Goal: Transaction & Acquisition: Purchase product/service

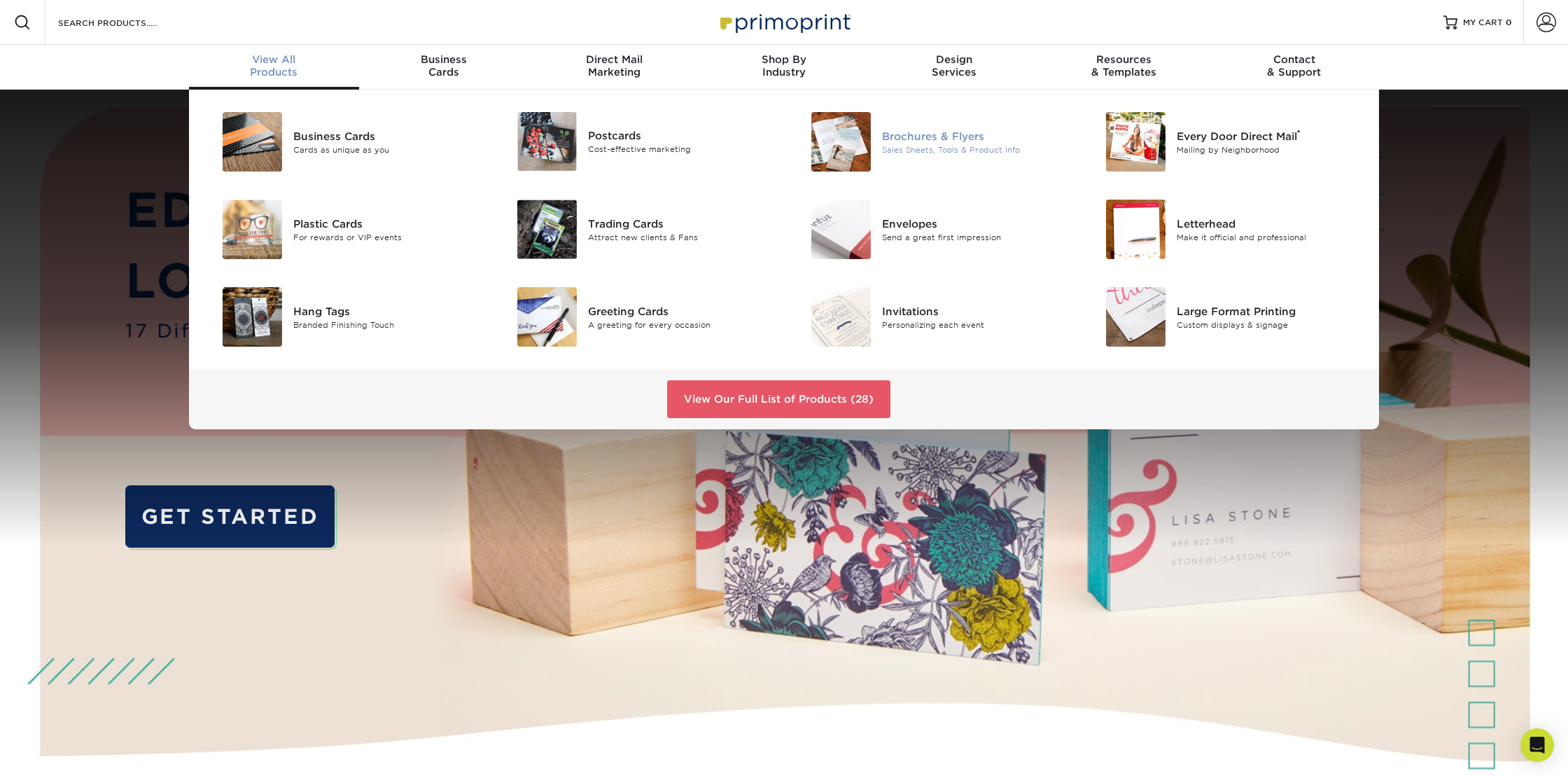
click at [922, 151] on div "Sales Sheets, Tools & Product Info" at bounding box center [975, 149] width 186 height 12
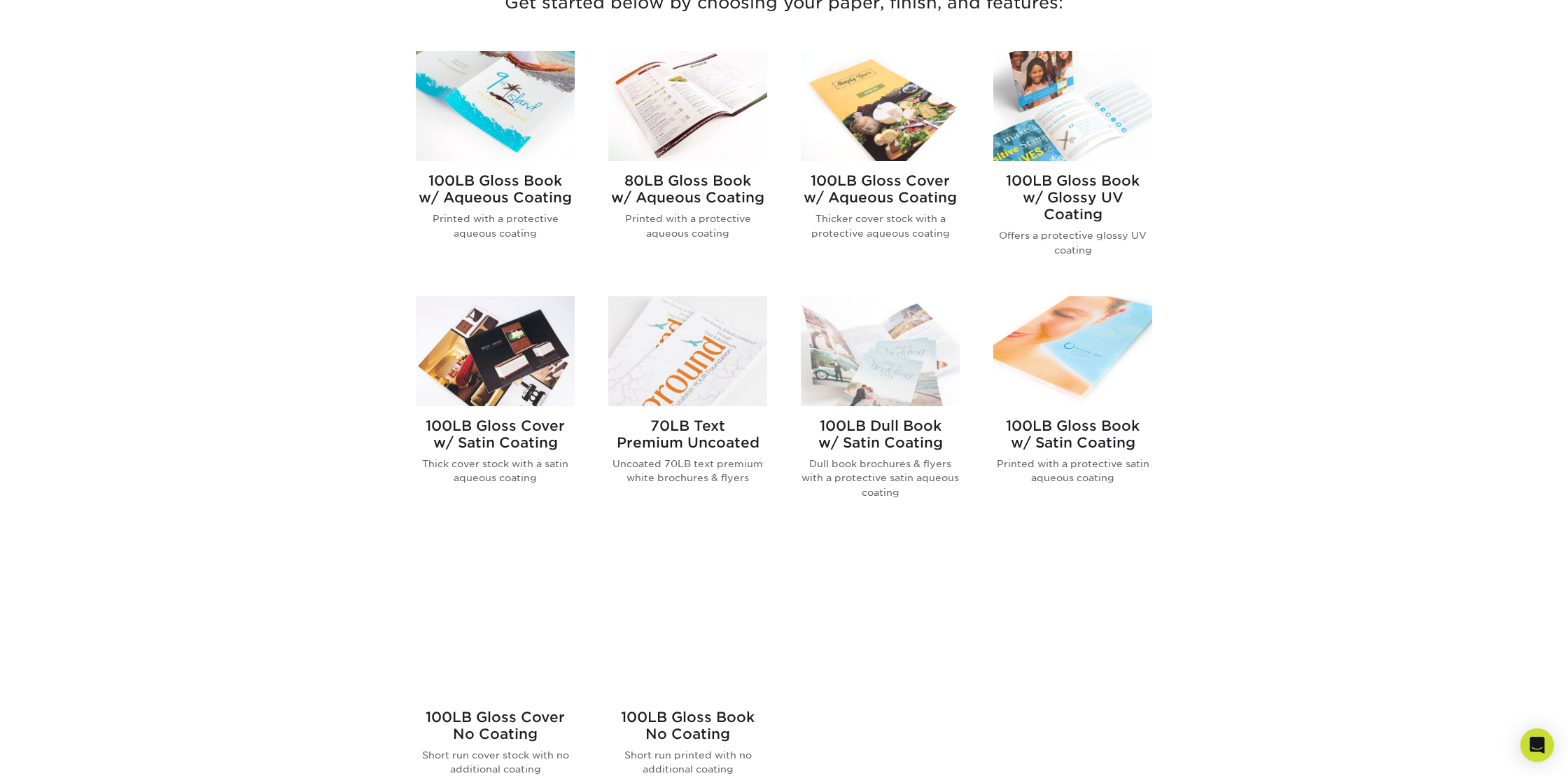
scroll to position [603, 0]
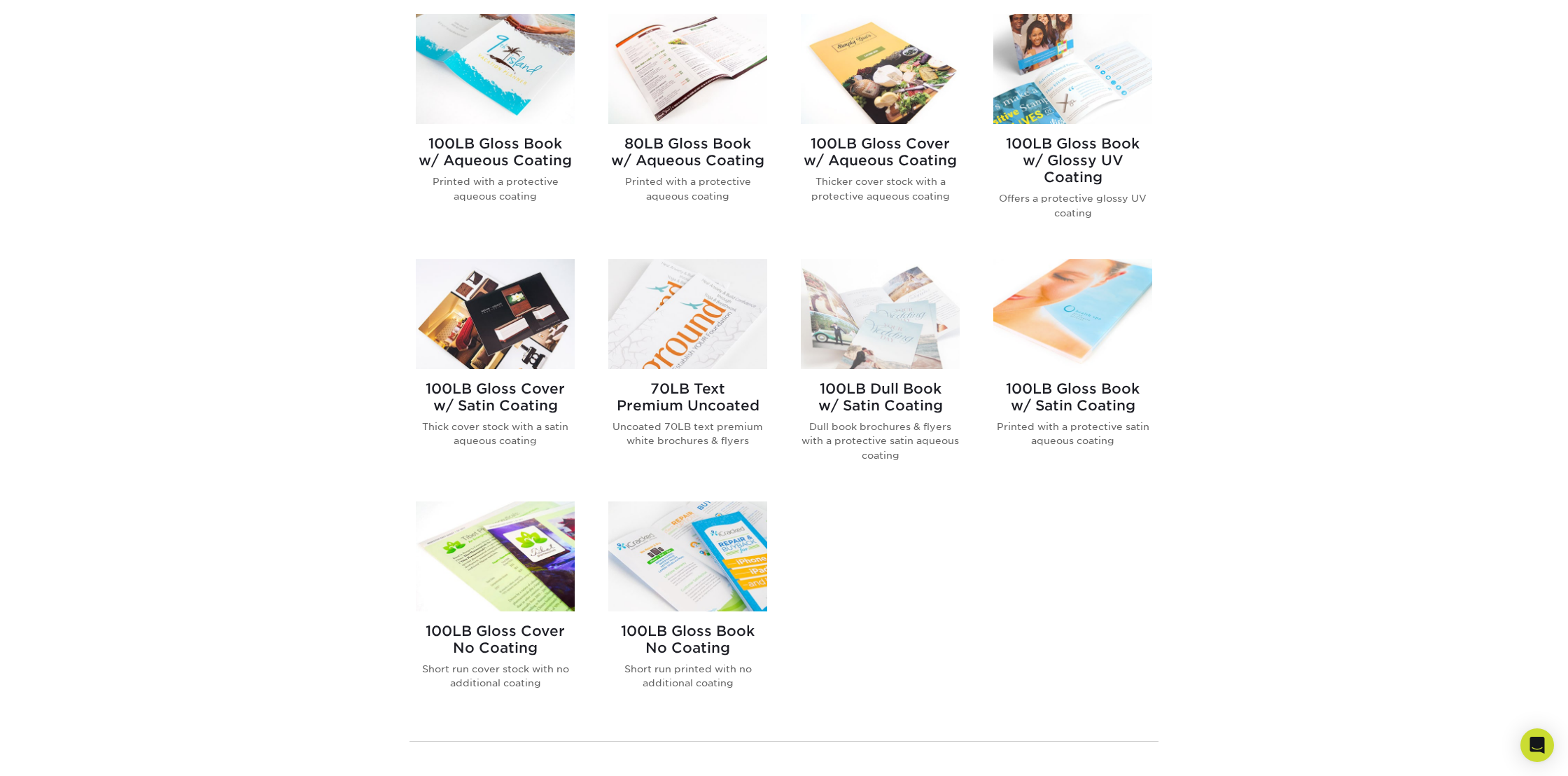
click at [669, 637] on h2 "100LB Gloss Book No Coating" at bounding box center [688, 639] width 159 height 34
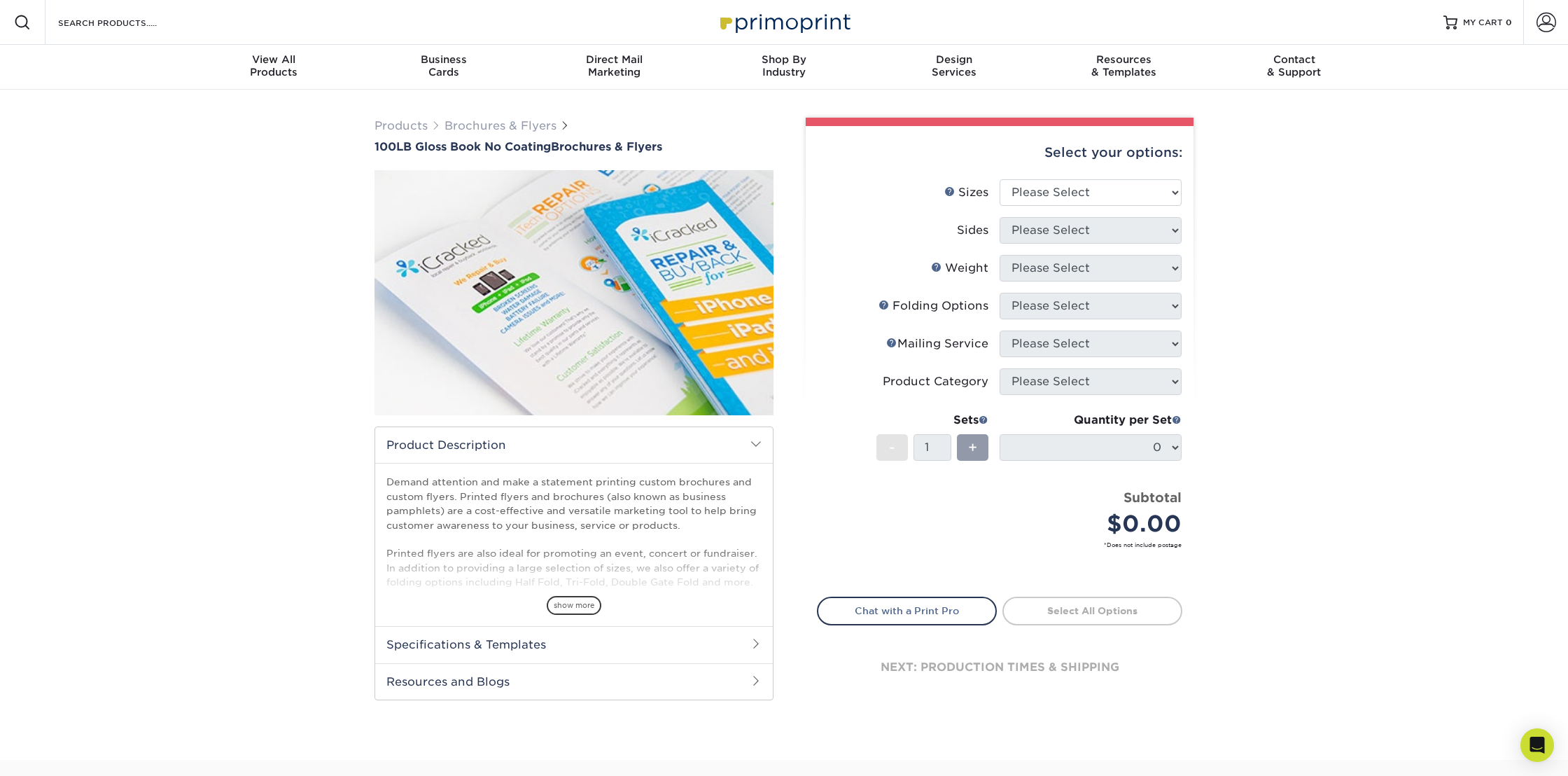
click at [1161, 209] on li "Sizes Help Sizes Please Select 3.67" x 8.5" 4" x 6" 4" x 8.5" 4" x 9" 4" x 10" …" at bounding box center [999, 198] width 364 height 38
click at [1166, 193] on select "Please Select 3.67" x 8.5" 4" x 6" 4" x 8.5" 4" x 9" 4" x 10" 4" x 11" 4" x 15"…" at bounding box center [1090, 193] width 182 height 27
select select "4.00x9.00"
click at [999, 179] on select "Please Select 3.67" x 8.5" 4" x 6" 4" x 8.5" 4" x 9" 4" x 10" 4" x 11" 4" x 15"…" at bounding box center [1090, 193] width 182 height 27
click at [1095, 231] on select "Please Select Print Both Sides Print Front Only" at bounding box center [1090, 231] width 182 height 27
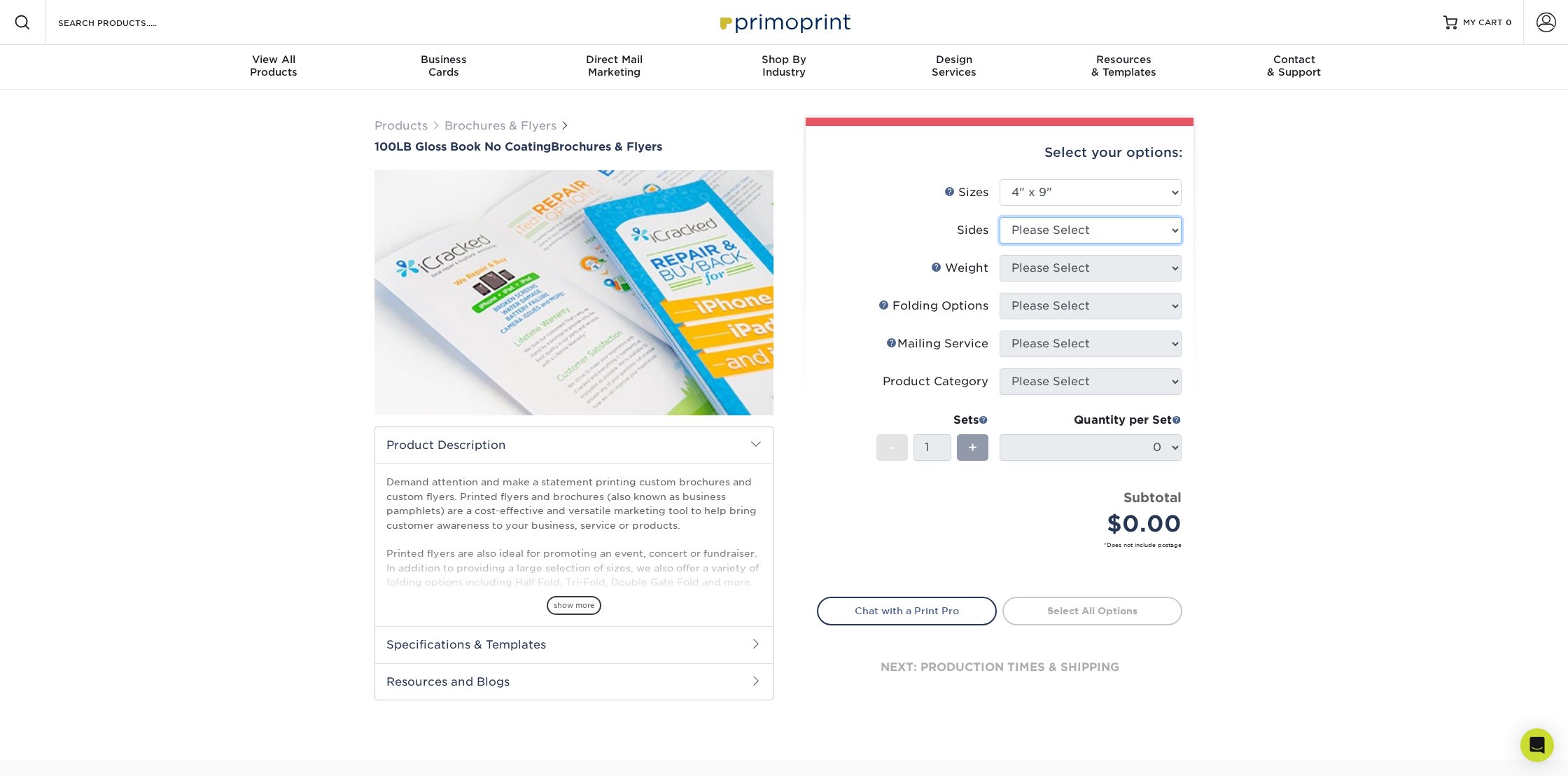
select select "13abbda7-1d64-4f25-8bb2-c179b224825d"
click at [999, 217] on select "Please Select Print Both Sides Print Front Only" at bounding box center [1090, 231] width 182 height 27
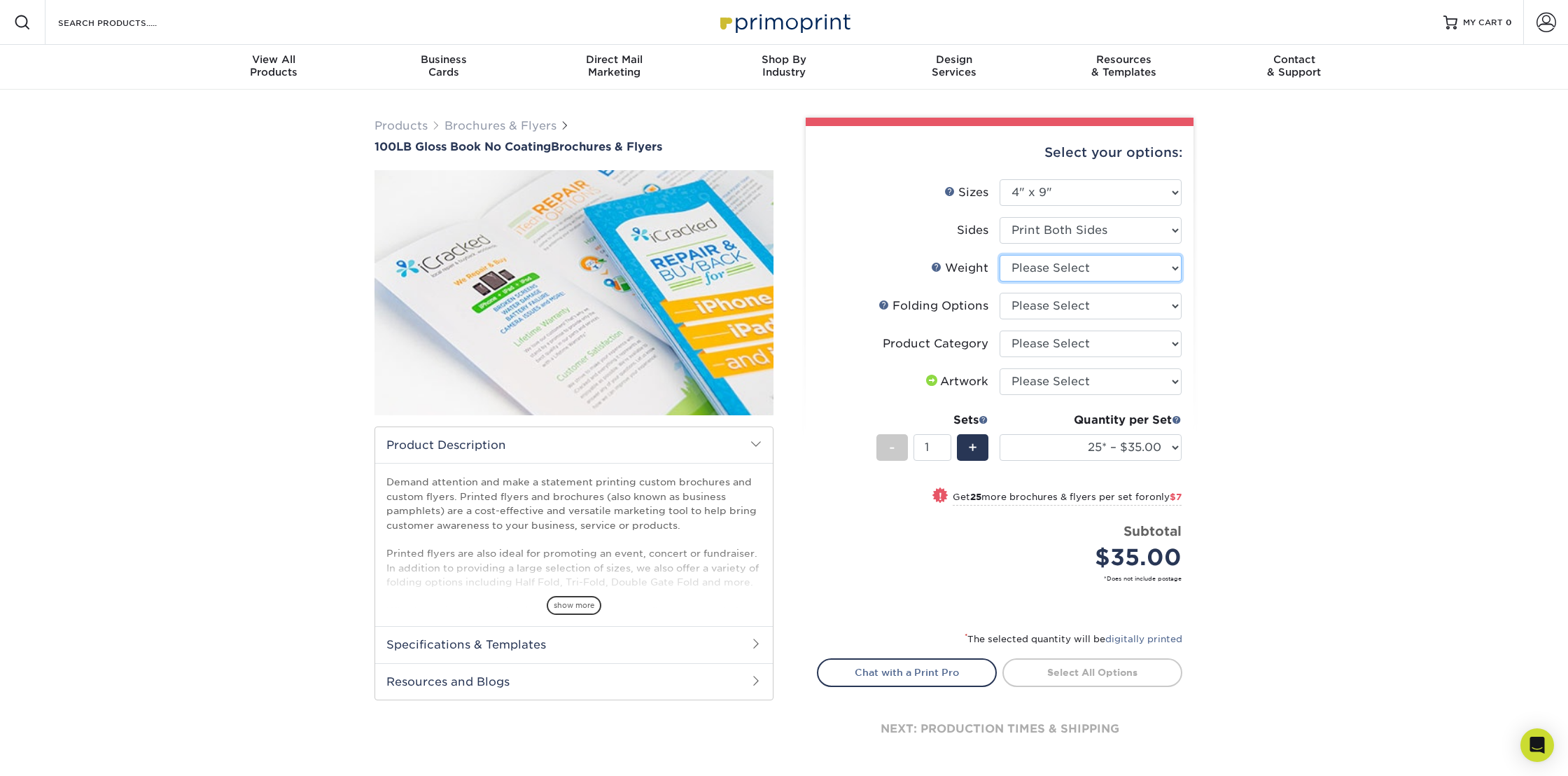
click at [1052, 273] on select "Please Select 100LB" at bounding box center [1090, 269] width 182 height 27
select select "100LB"
click at [999, 255] on select "Please Select 100LB" at bounding box center [1090, 269] width 182 height 27
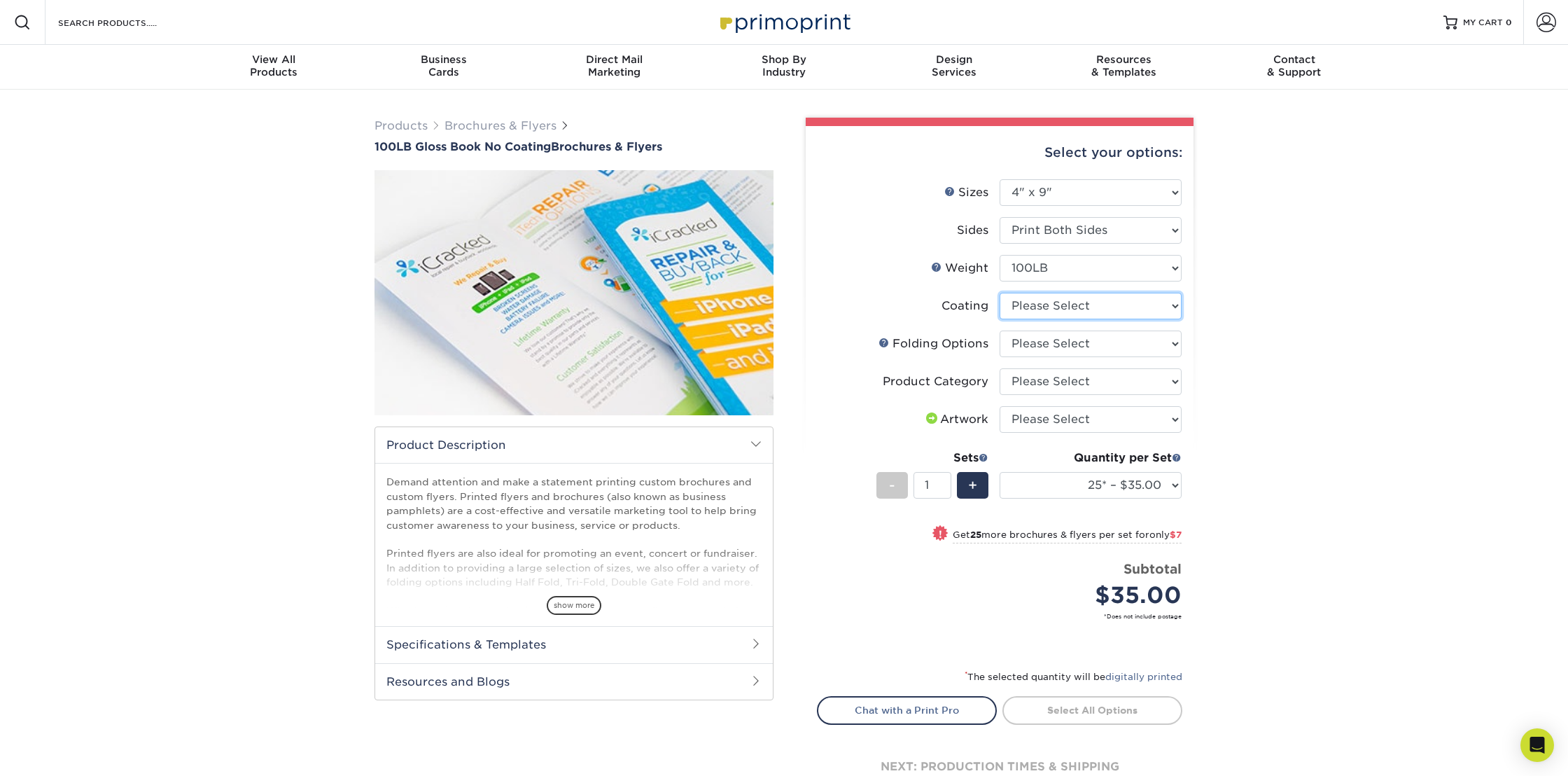
click at [1044, 305] on select at bounding box center [1090, 307] width 182 height 27
select select "3e7618de-abca-4bda-9f97-8b9129e913d8"
click at [999, 293] on select at bounding box center [1090, 307] width 182 height 27
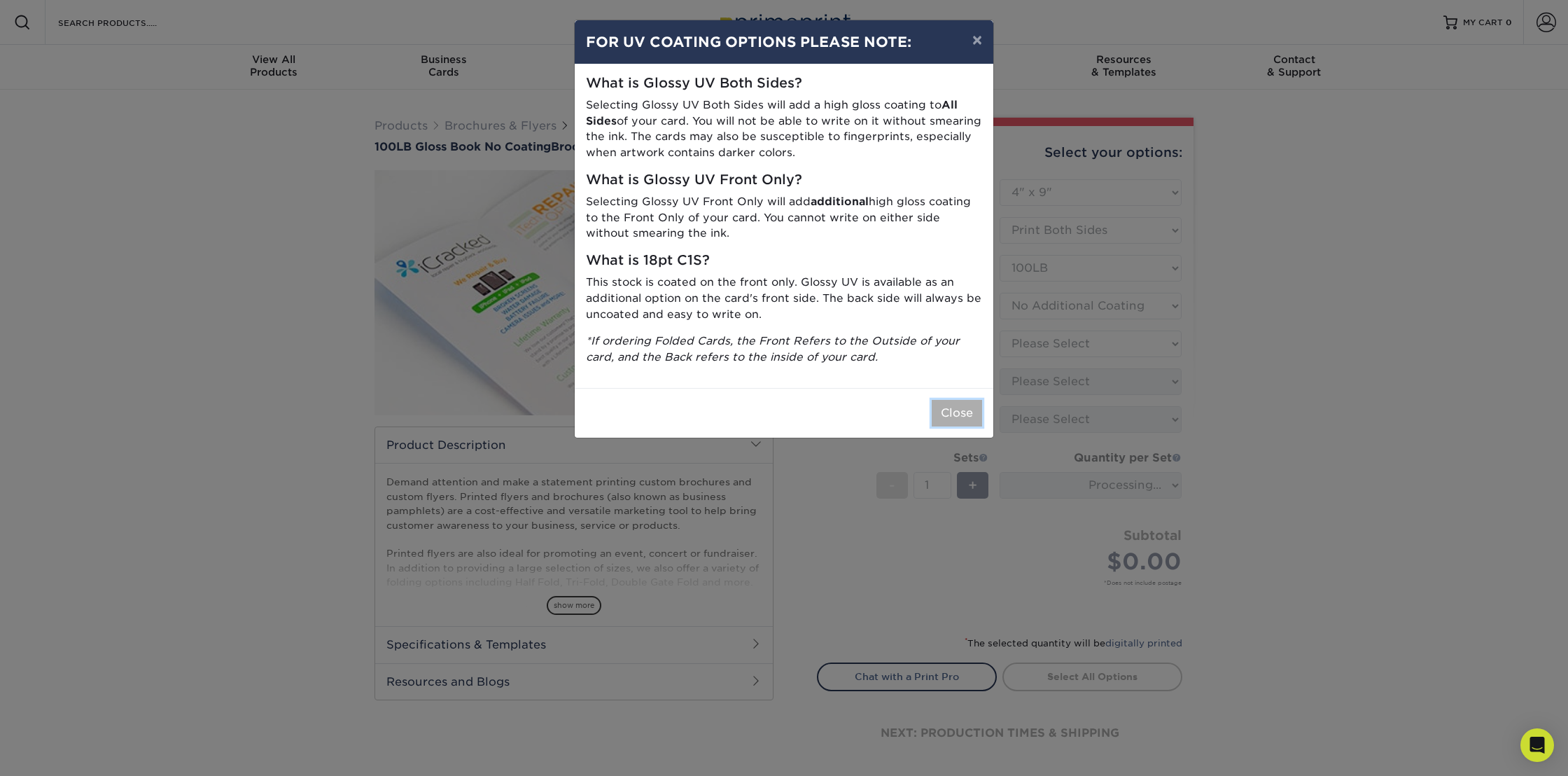
click at [955, 404] on button "Close" at bounding box center [957, 414] width 51 height 27
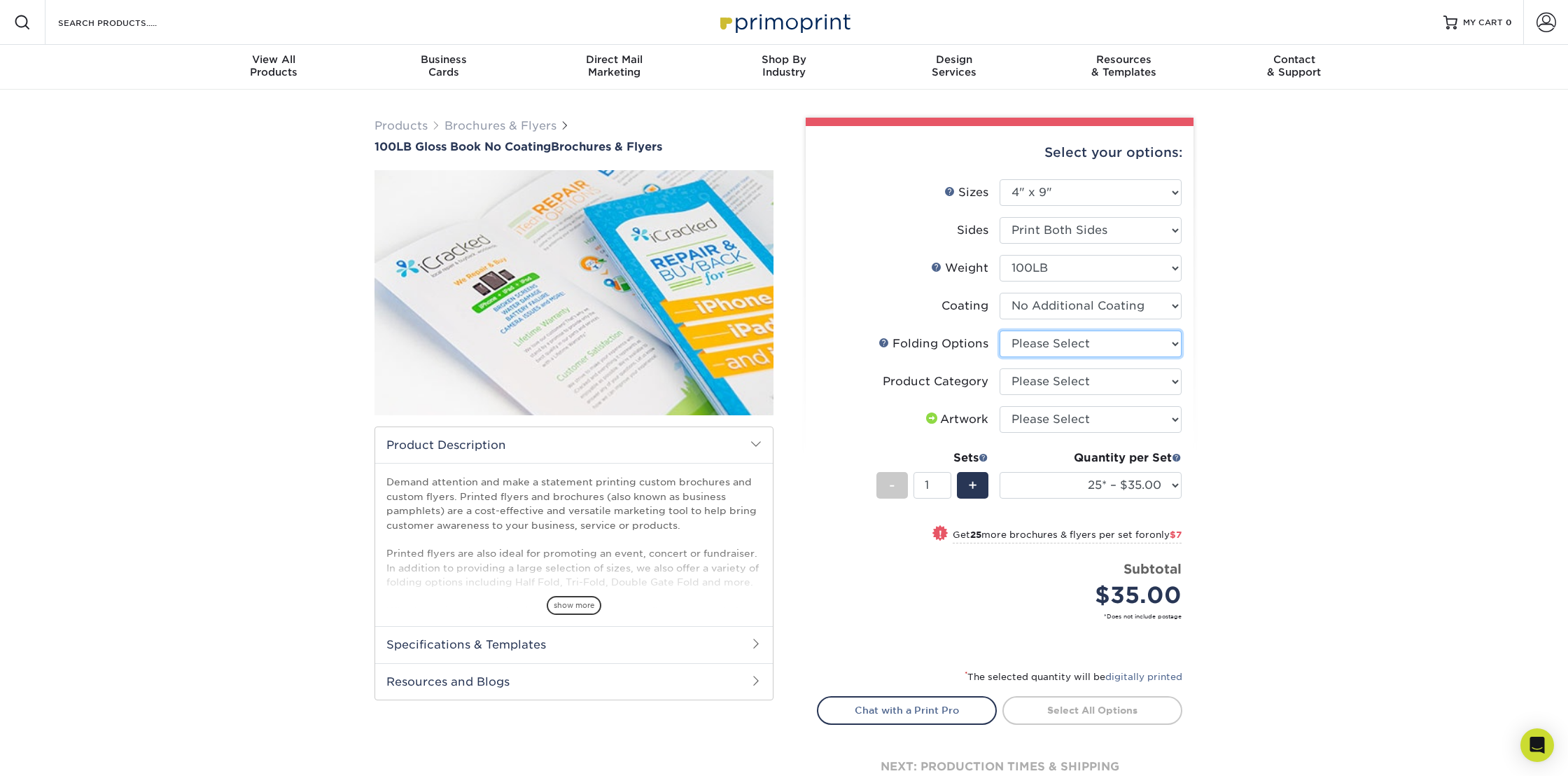
click at [1023, 347] on select "Please Select FLAT - No Folding" at bounding box center [1090, 344] width 182 height 27
select select "9b1d5825-34d1-4721-9874-ed79abb003d7"
click at [999, 330] on select "Please Select FLAT - No Folding" at bounding box center [1090, 344] width 182 height 27
click at [1063, 386] on select "Please Select Flyers and Brochures" at bounding box center [1090, 382] width 182 height 27
select select "1a668080-6b7c-4174-b399-2c3833b27ef4"
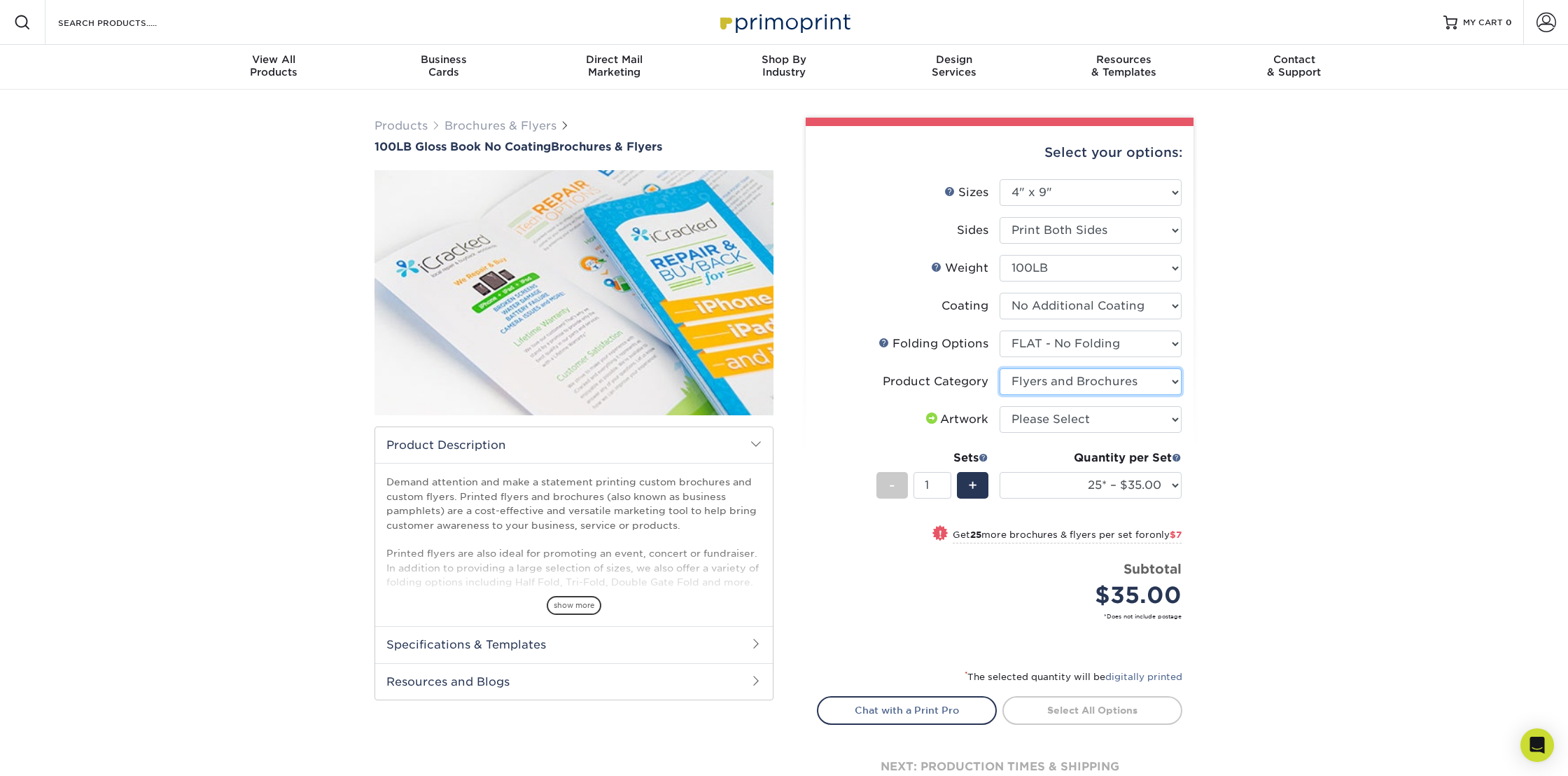
click at [999, 368] on select "Please Select Flyers and Brochures" at bounding box center [1090, 382] width 182 height 27
click at [1050, 426] on select "Please Select I will upload files I need a design - $175" at bounding box center [1090, 420] width 182 height 27
select select "upload"
click at [999, 406] on select "Please Select I will upload files I need a design - $175" at bounding box center [1090, 420] width 182 height 27
click at [1098, 480] on select "25* – $35.00 50* – $42.00 75* – $52.00 100* – $66.00 250* – $90.00 500 – $149.00" at bounding box center [1090, 486] width 182 height 27
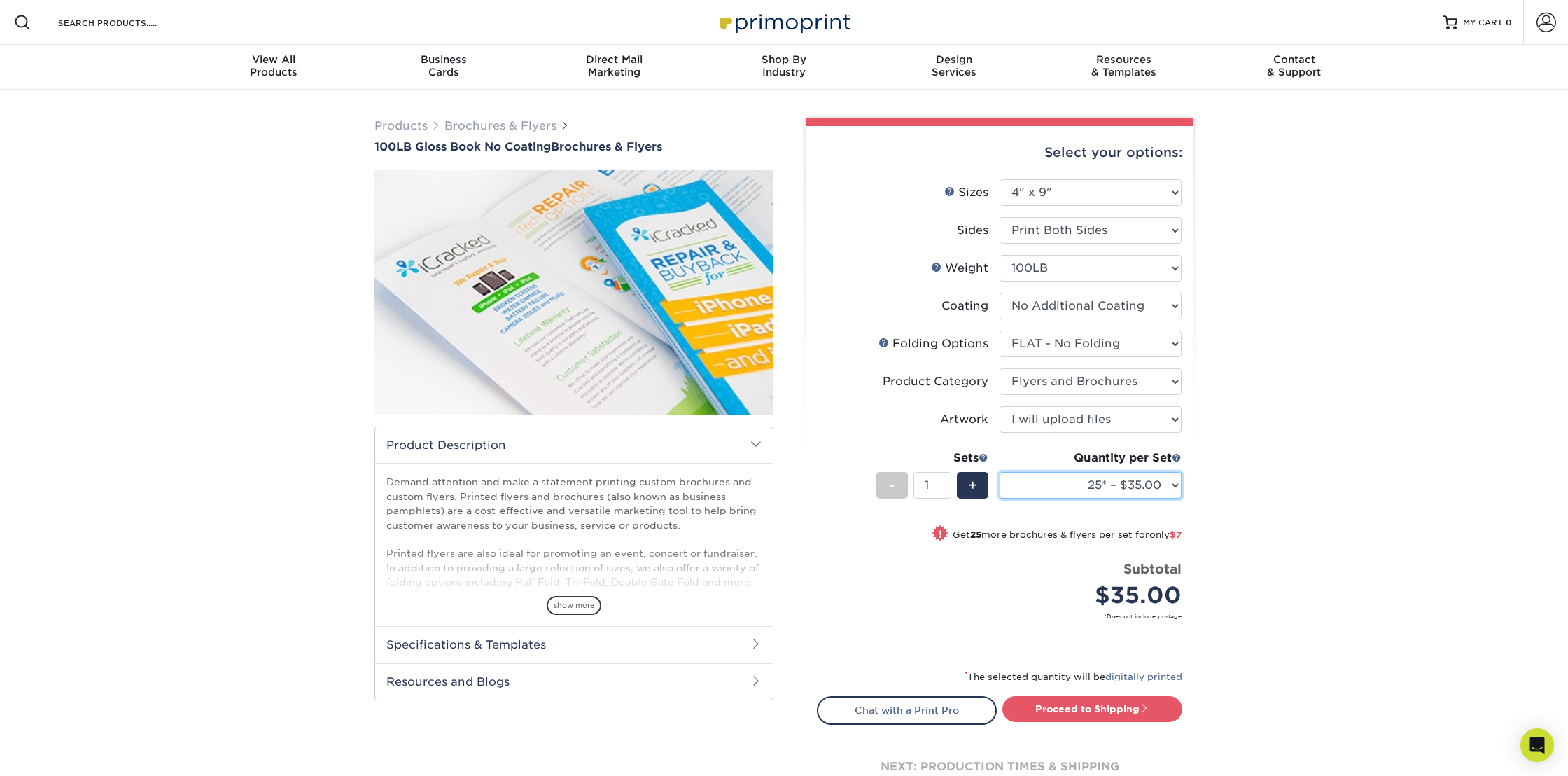
select select "500 – $149.00"
click at [999, 472] on select "25* – $35.00 50* – $42.00 75* – $52.00 100* – $66.00 250* – $90.00 500 – $149.00" at bounding box center [1090, 486] width 182 height 27
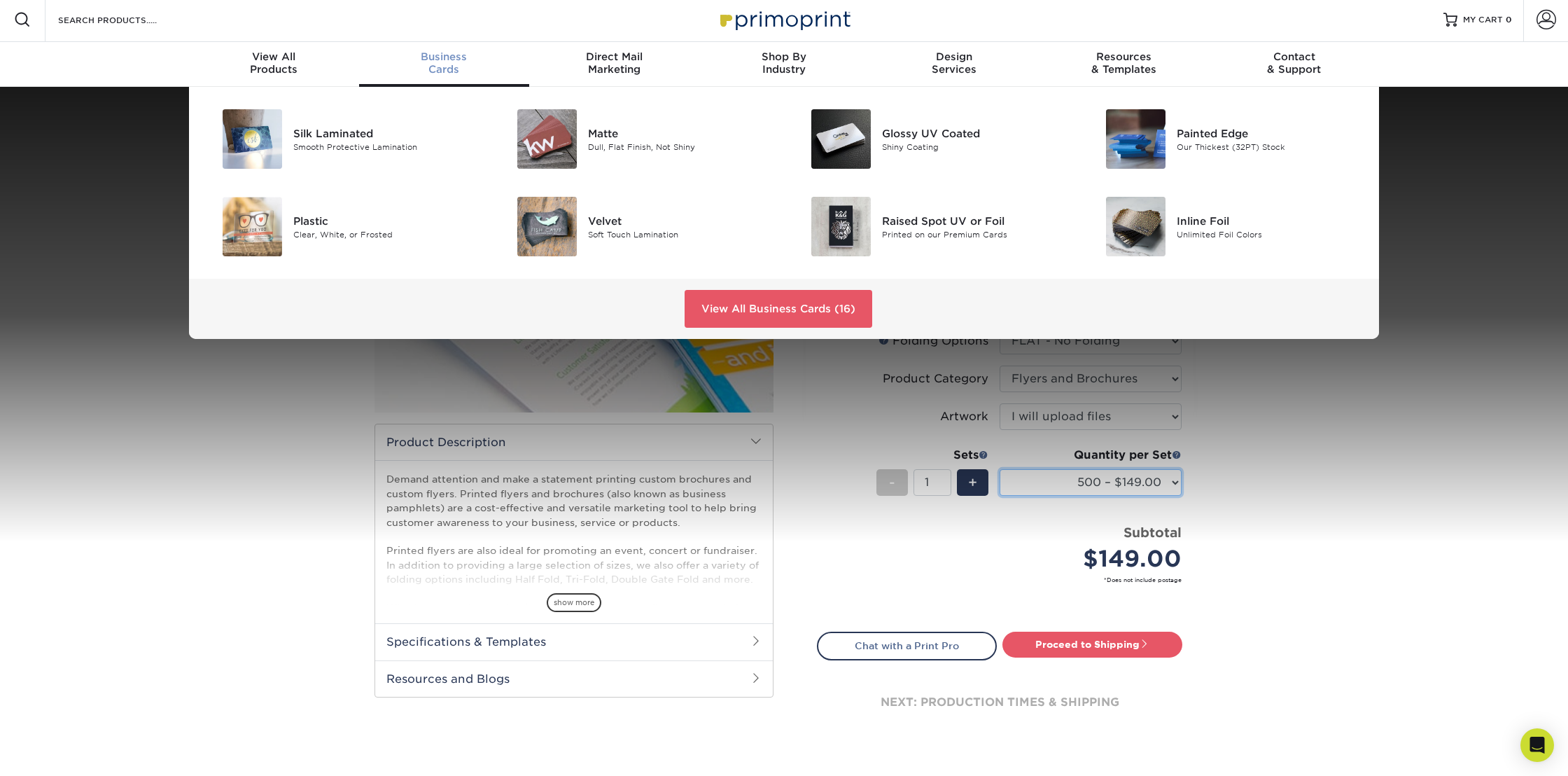
scroll to position [4, 0]
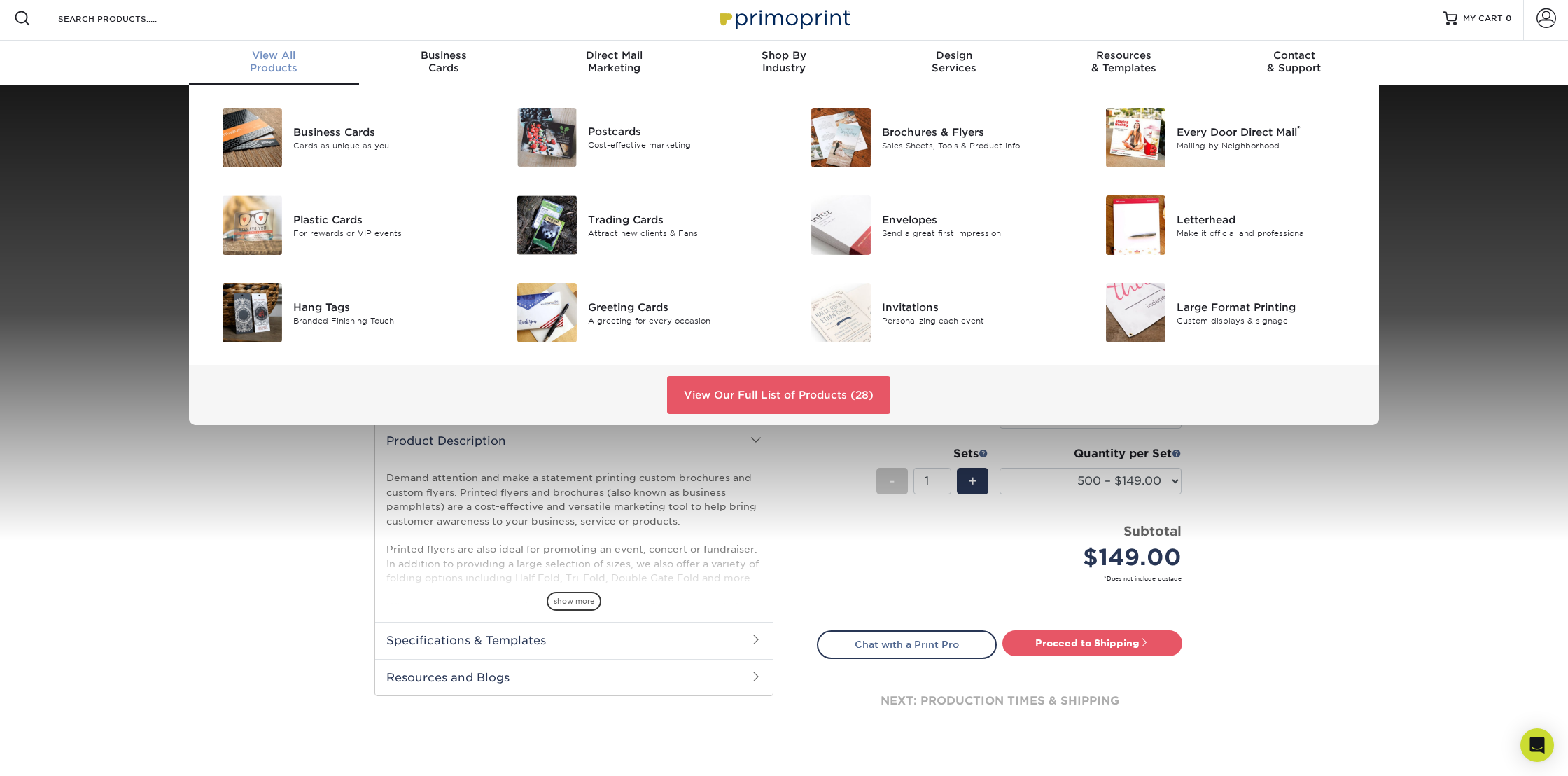
click at [257, 61] on span "View All" at bounding box center [274, 55] width 170 height 13
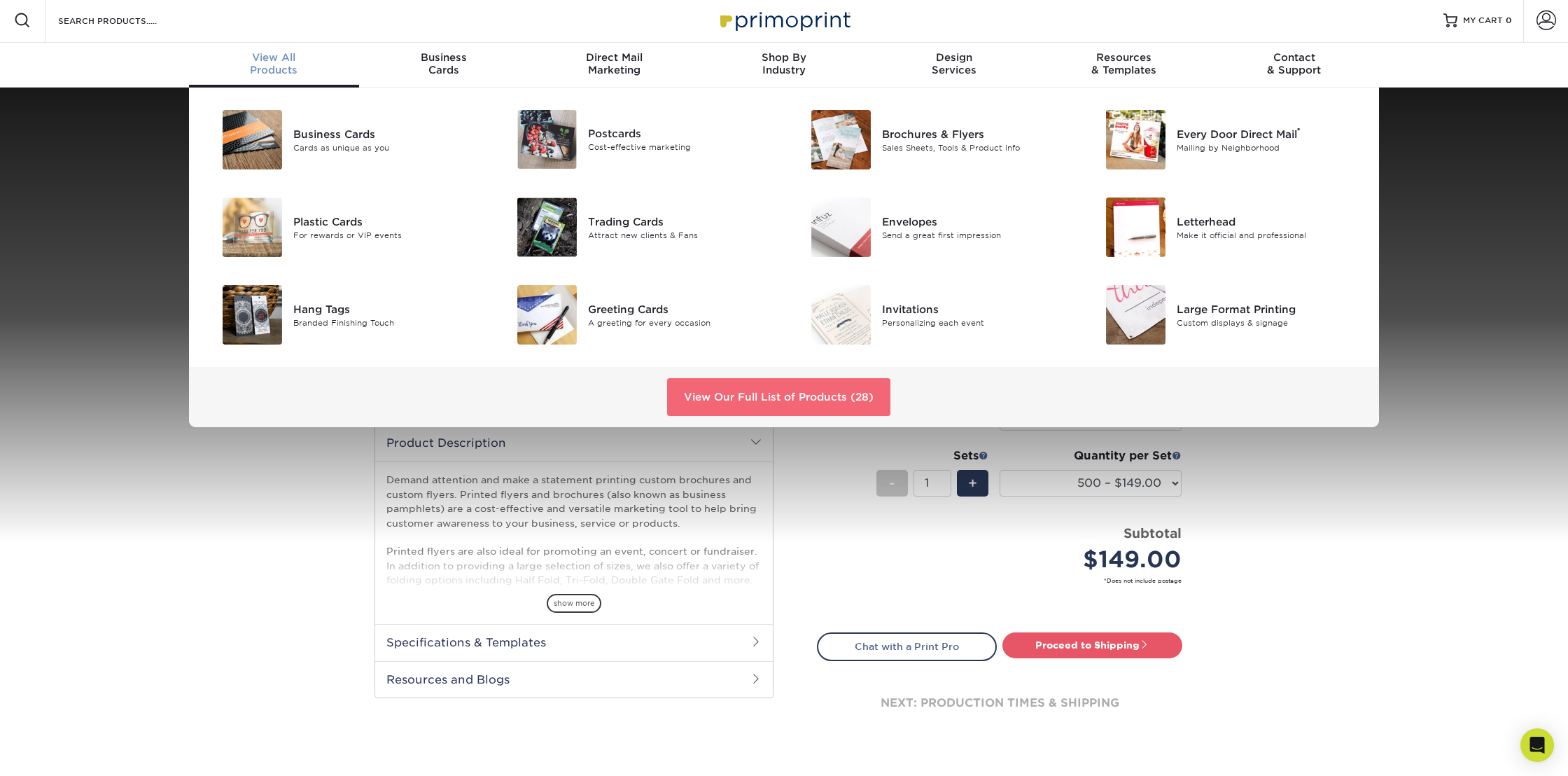
click at [774, 404] on link "View Our Full List of Products (28)" at bounding box center [778, 397] width 224 height 38
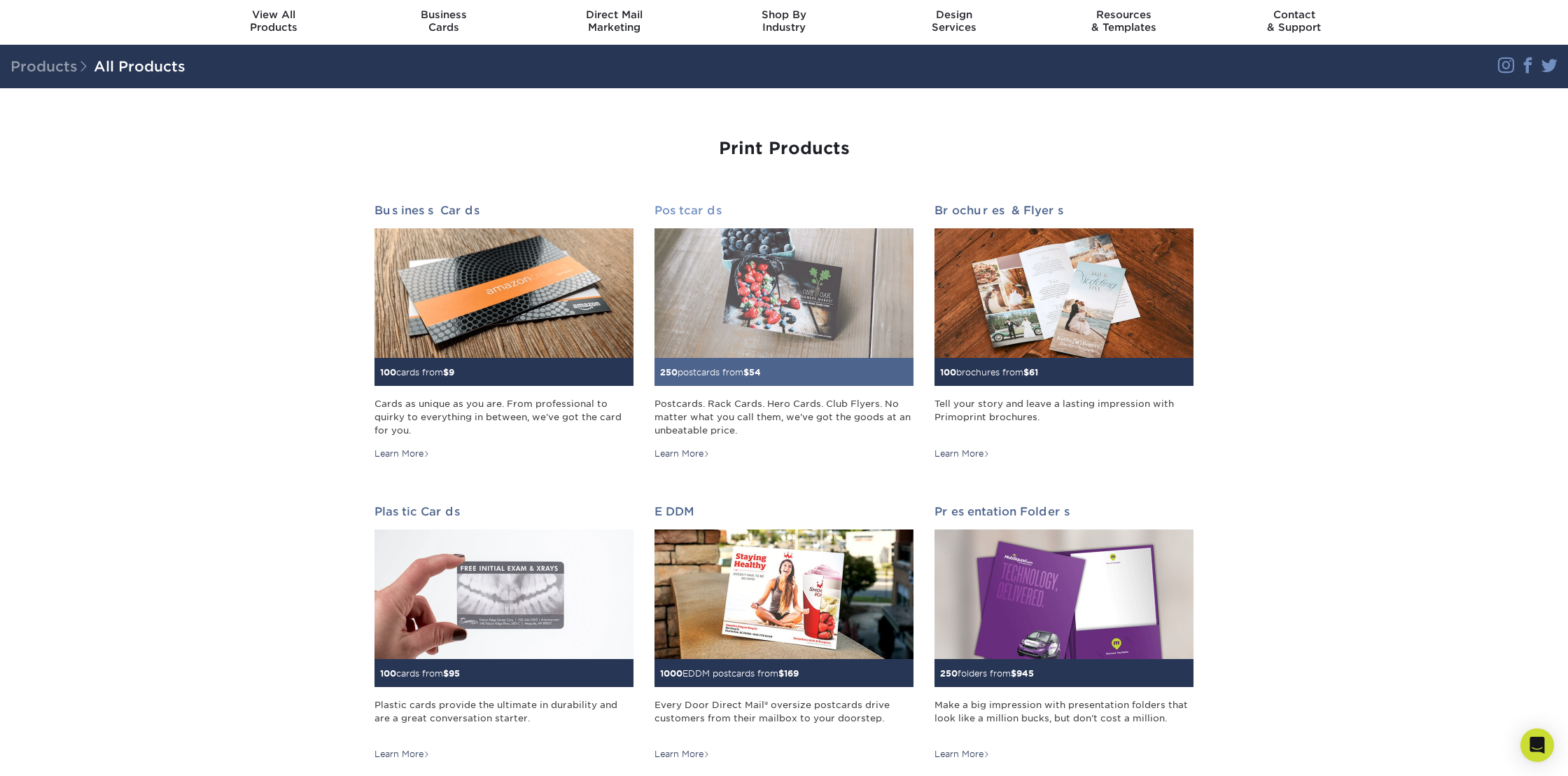
scroll to position [44, 0]
click at [722, 273] on img at bounding box center [783, 293] width 259 height 129
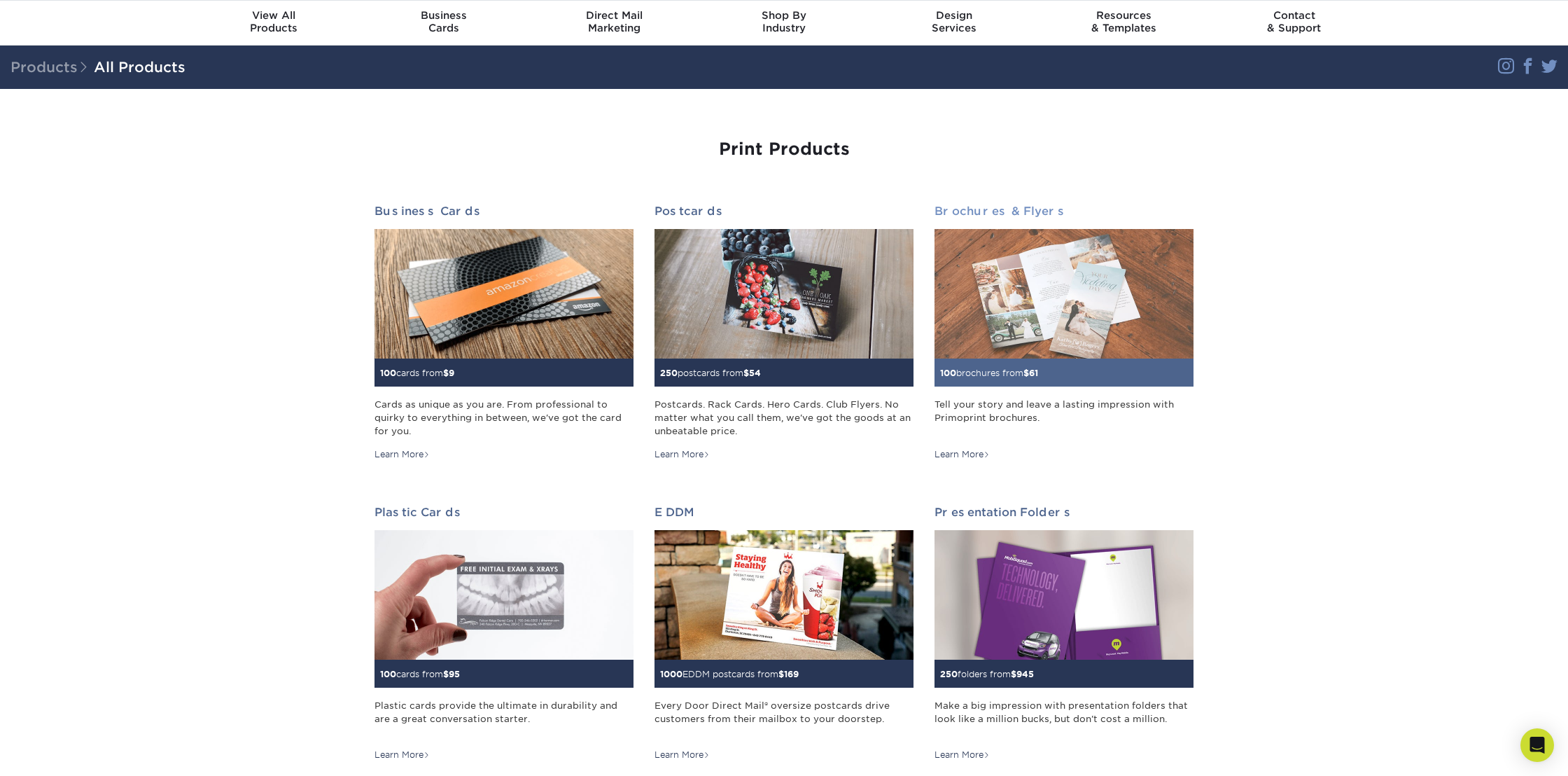
click at [946, 300] on img at bounding box center [1063, 293] width 259 height 129
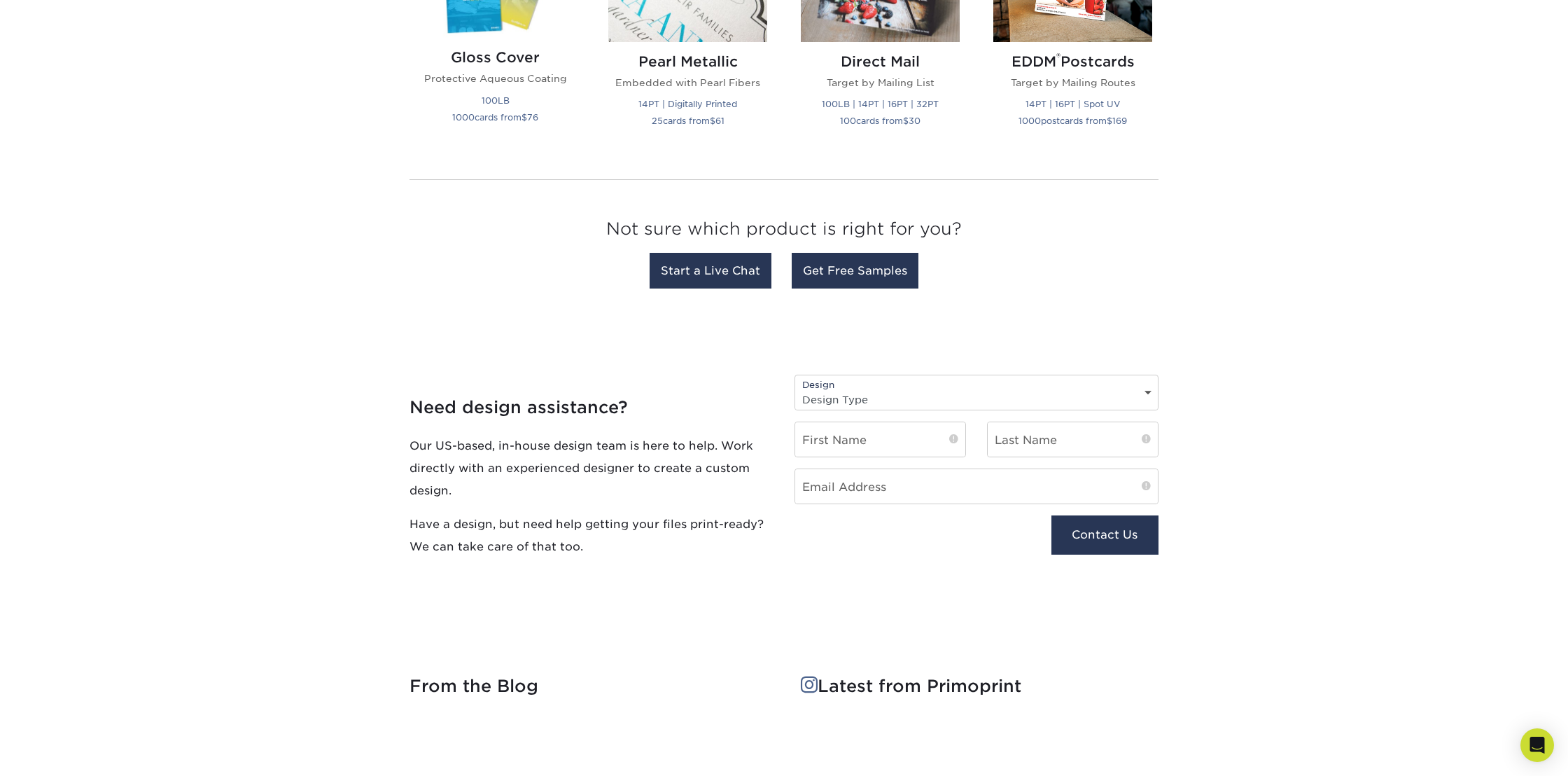
scroll to position [2028, 0]
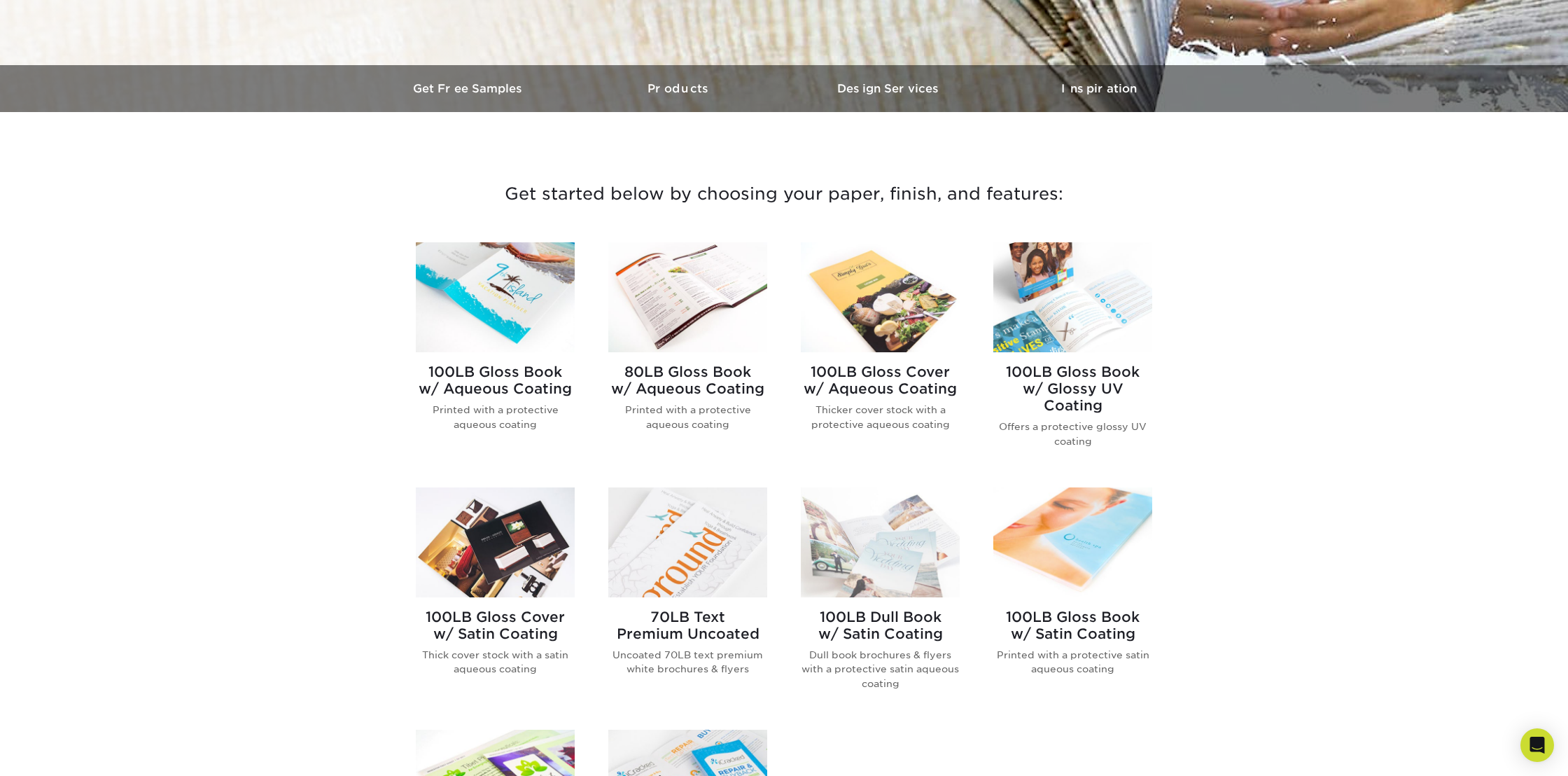
scroll to position [367, 0]
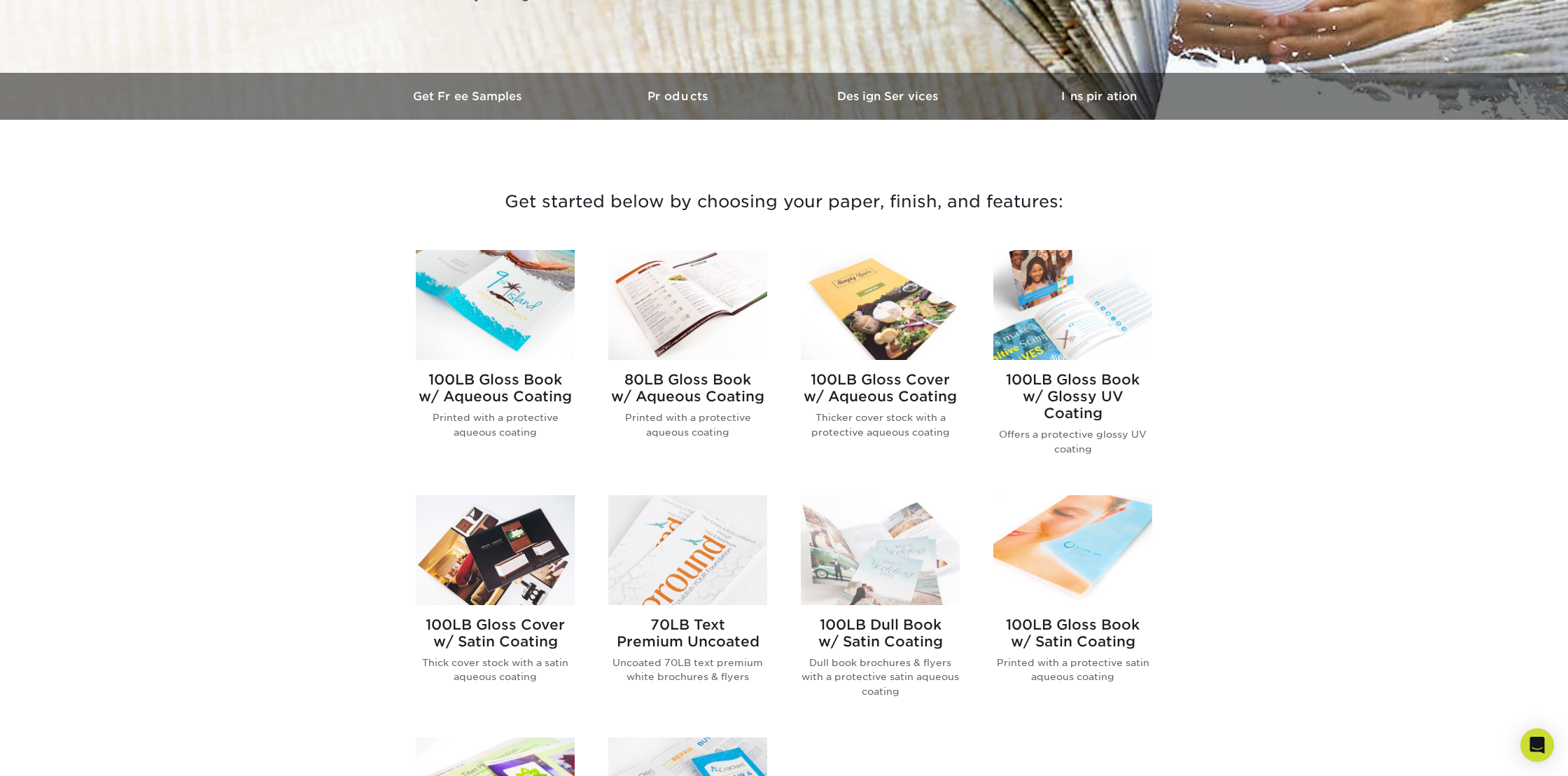
click at [473, 299] on img at bounding box center [495, 305] width 159 height 110
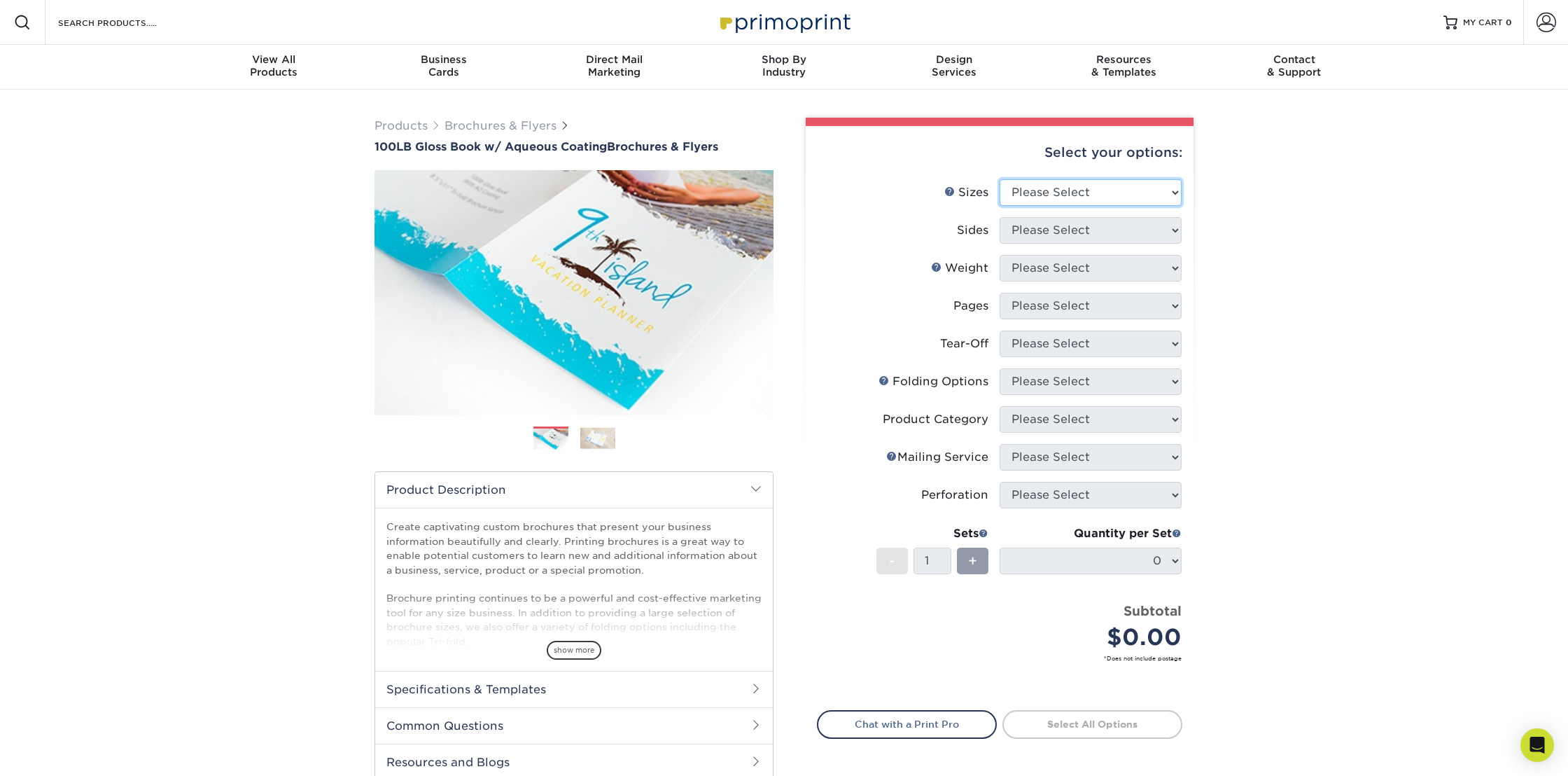
click at [1111, 196] on select "Please Select 3.5" x 8.5" 3.5" x 11" 3.67" x 8.5" 4" x 6" 4" x 8.5" 4" x 9" 4" …" at bounding box center [1090, 193] width 182 height 27
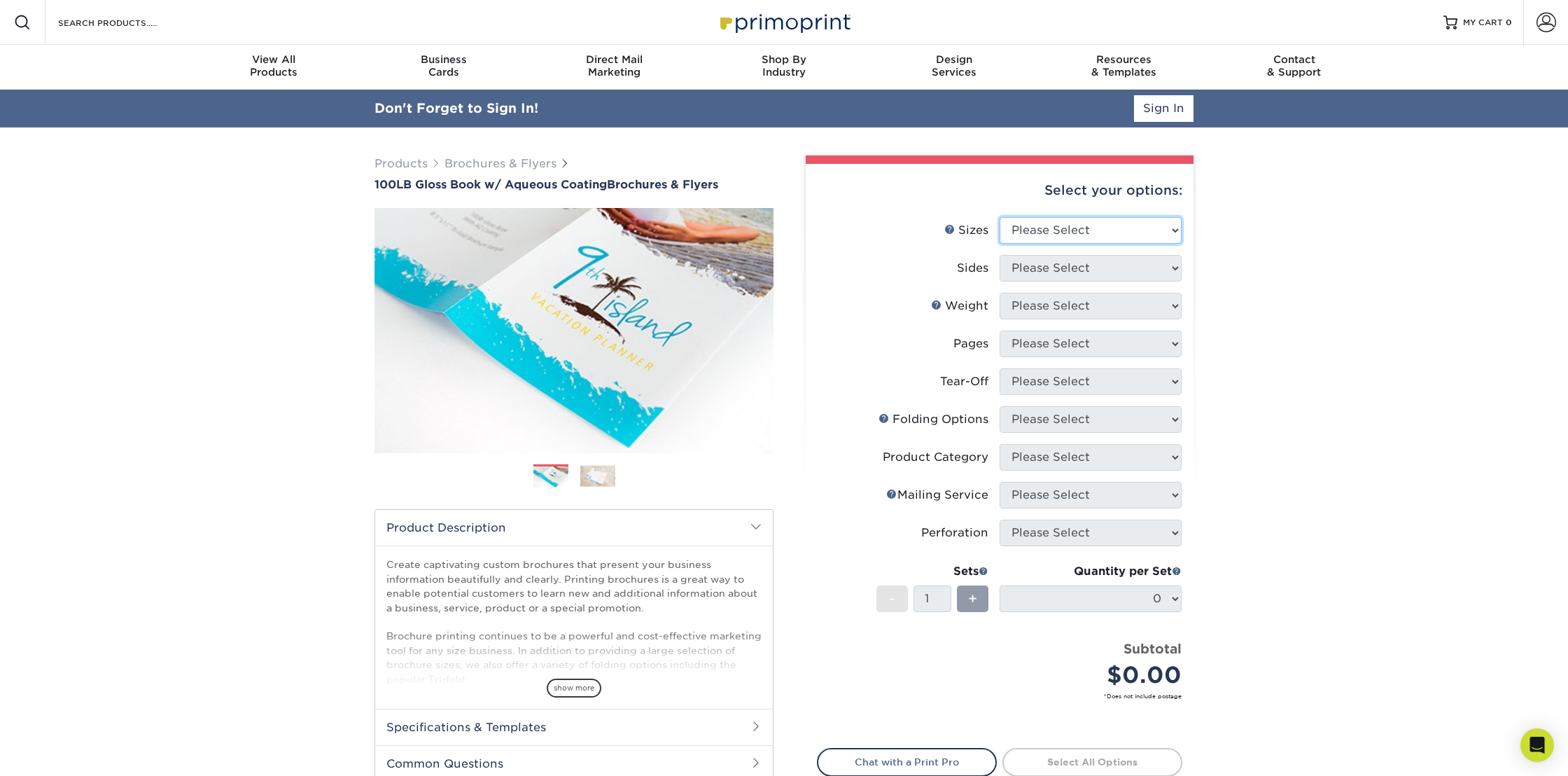
select select "4.00x9.00"
click at [999, 217] on select "Please Select 3.5" x 8.5" 3.5" x 11" 3.67" x 8.5" 4" x 6" 4" x 8.5" 4" x 9" 4" …" at bounding box center [1090, 231] width 182 height 27
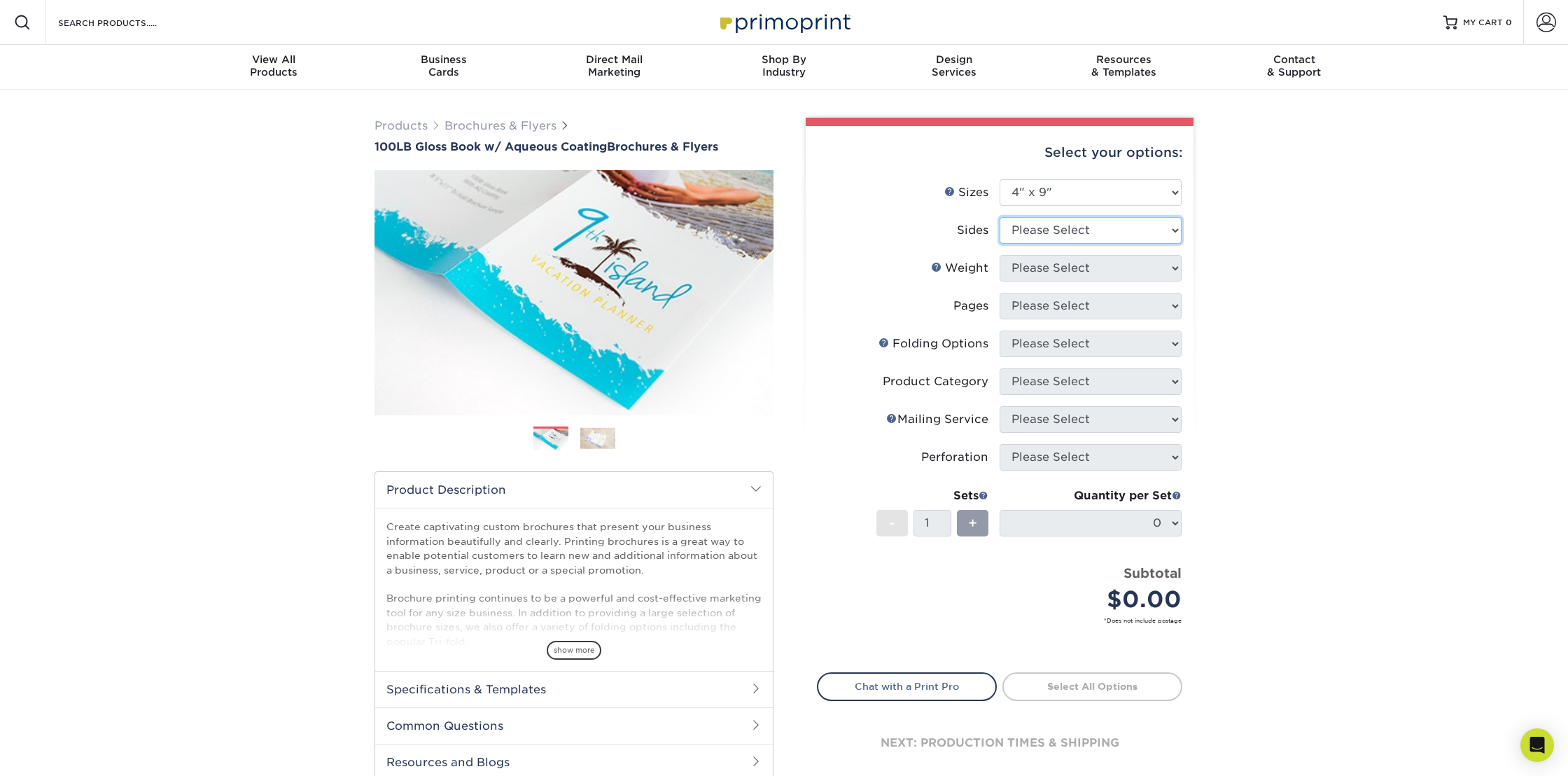
click at [1102, 236] on select "Please Select Print Both Sides Print Front Only" at bounding box center [1090, 231] width 182 height 27
click at [999, 217] on select "Please Select Print Both Sides Print Front Only" at bounding box center [1090, 231] width 182 height 27
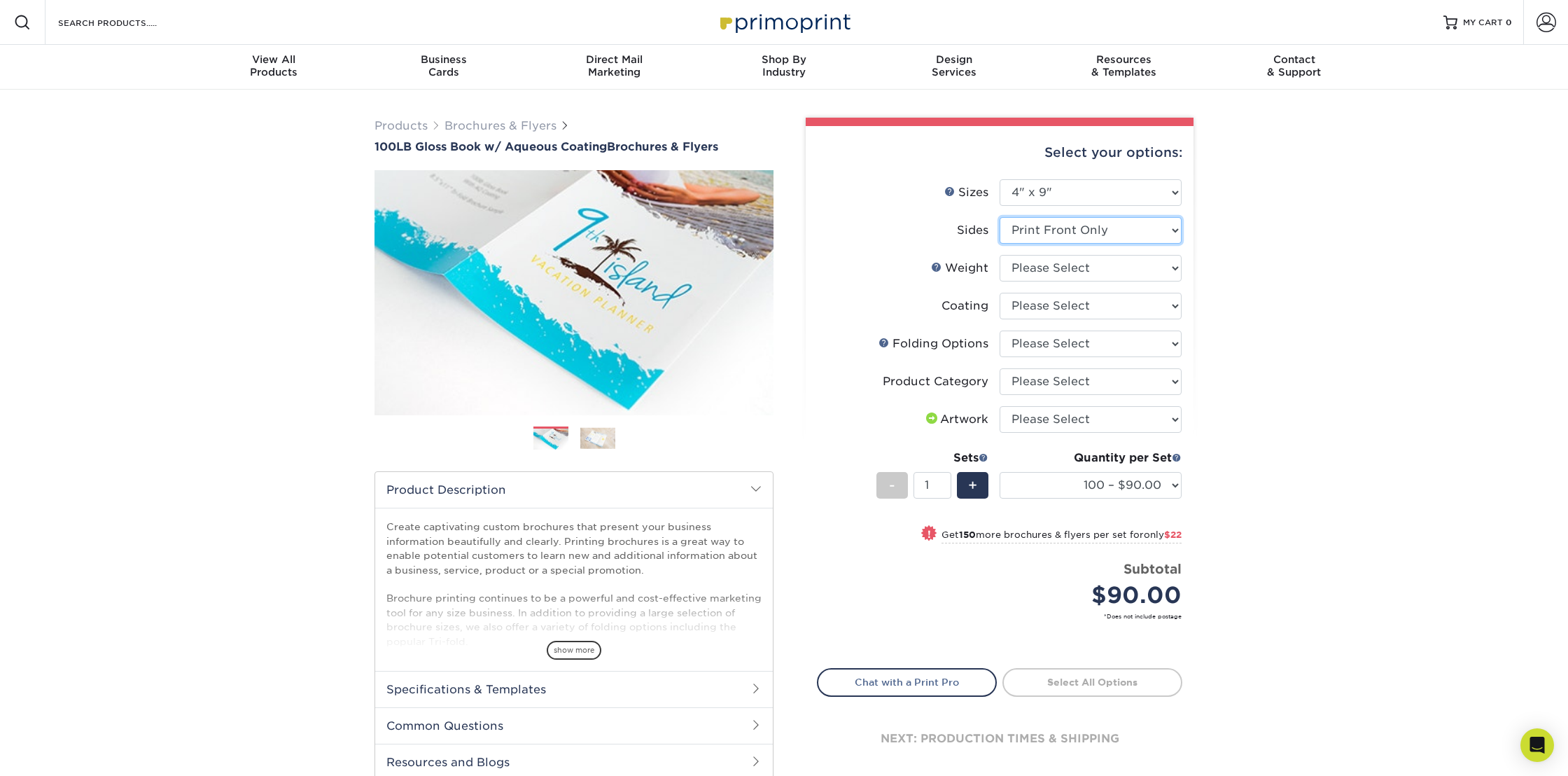
click at [1095, 225] on select "Please Select Print Both Sides Print Front Only" at bounding box center [1090, 231] width 182 height 27
select select "13abbda7-1d64-4f25-8bb2-c179b224825d"
click at [999, 217] on select "Please Select Print Both Sides Print Front Only" at bounding box center [1090, 231] width 182 height 27
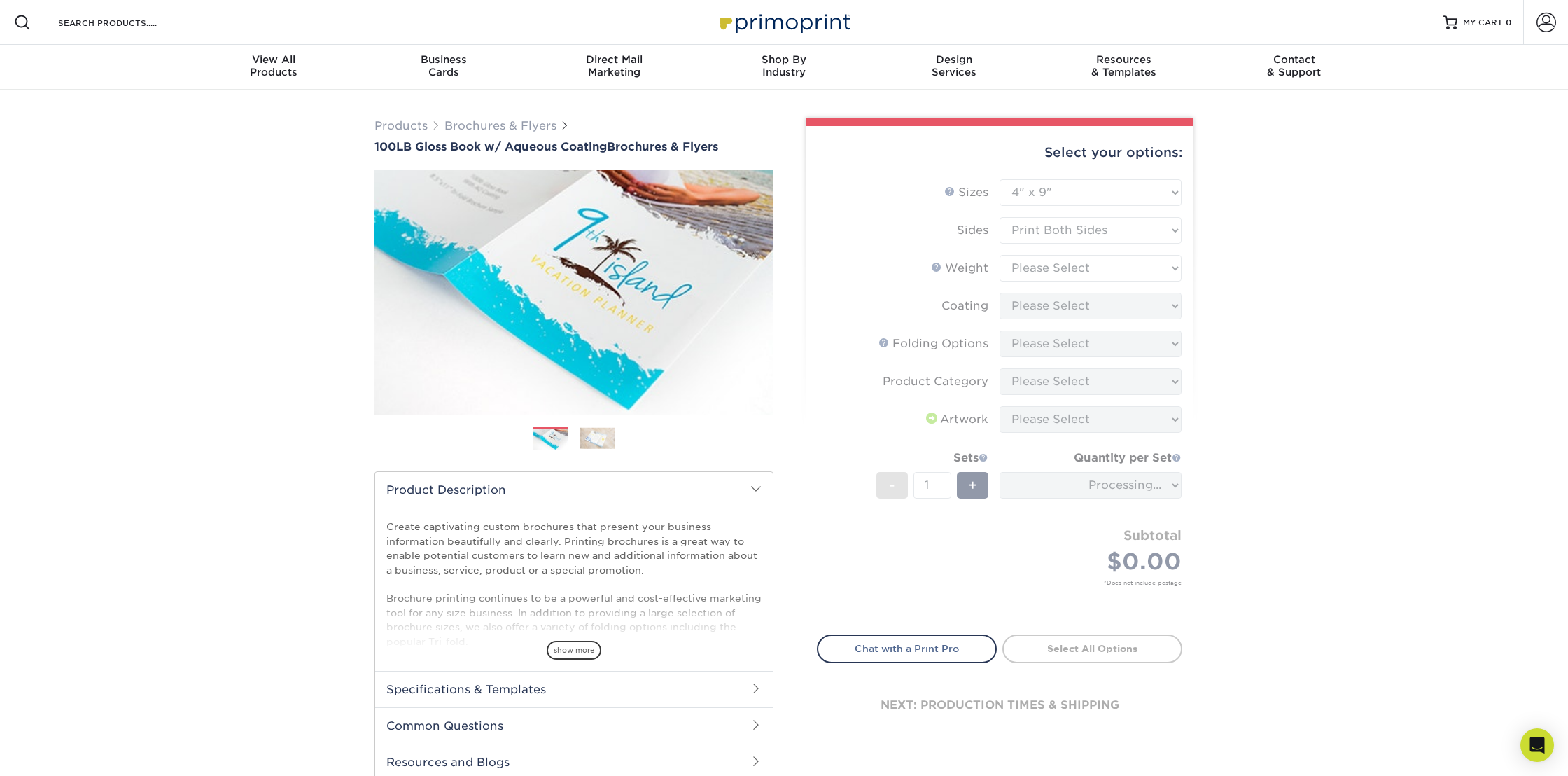
click at [1057, 261] on form "Sizes Help Sizes Please Select 3.5" x 8.5" 3.5" x 11" 3.67" x 8.5" 4" x 6" 4" x…" at bounding box center [999, 399] width 365 height 439
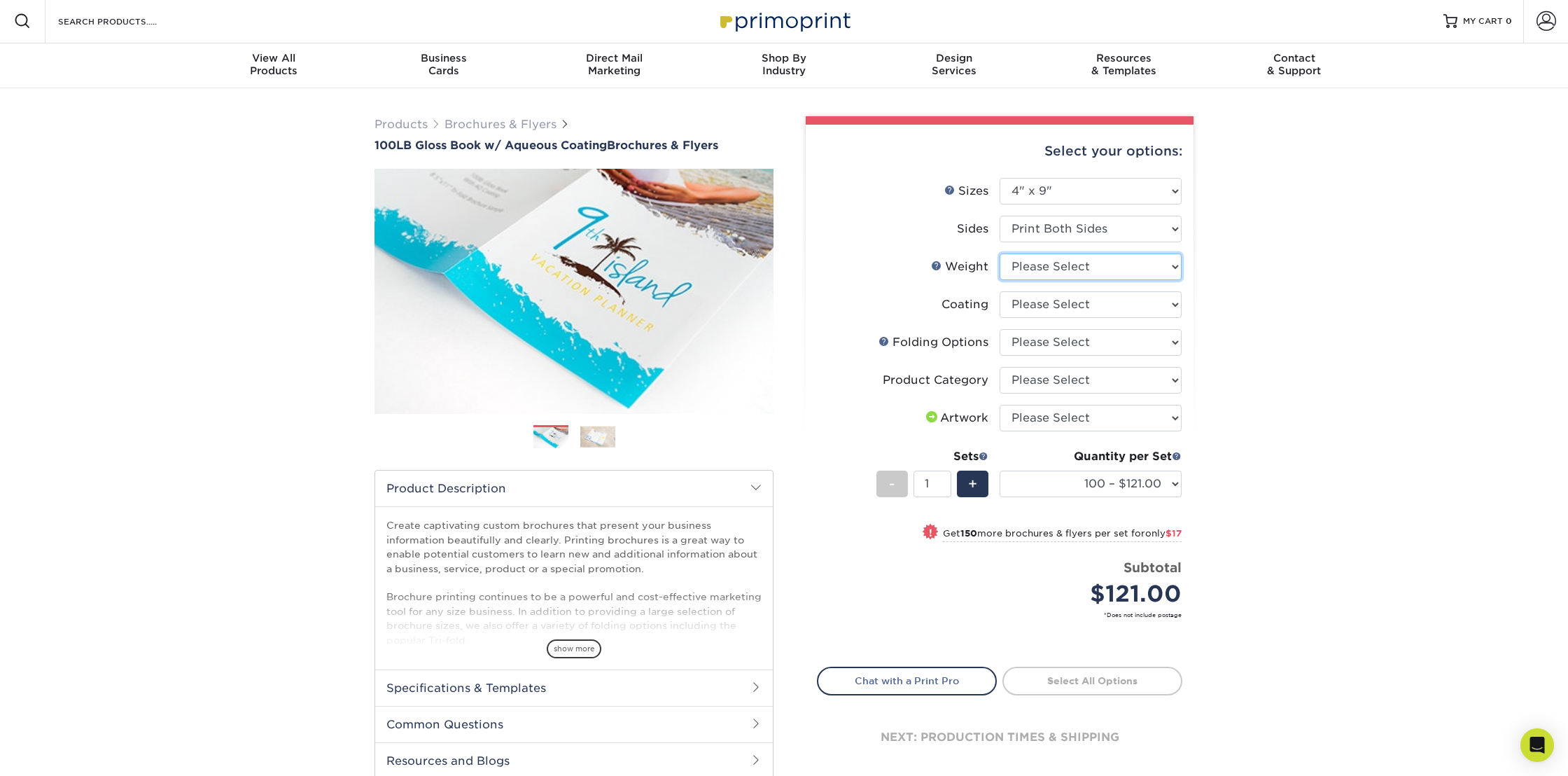
click at [1122, 269] on select "Please Select 100LB" at bounding box center [1090, 267] width 182 height 27
select select "100LB"
click at [999, 253] on select "Please Select 100LB" at bounding box center [1090, 267] width 182 height 27
click at [1133, 301] on select at bounding box center [1090, 305] width 182 height 27
select select "d41dab50-ff65-4f4f-bb17-2afe4d36ae33"
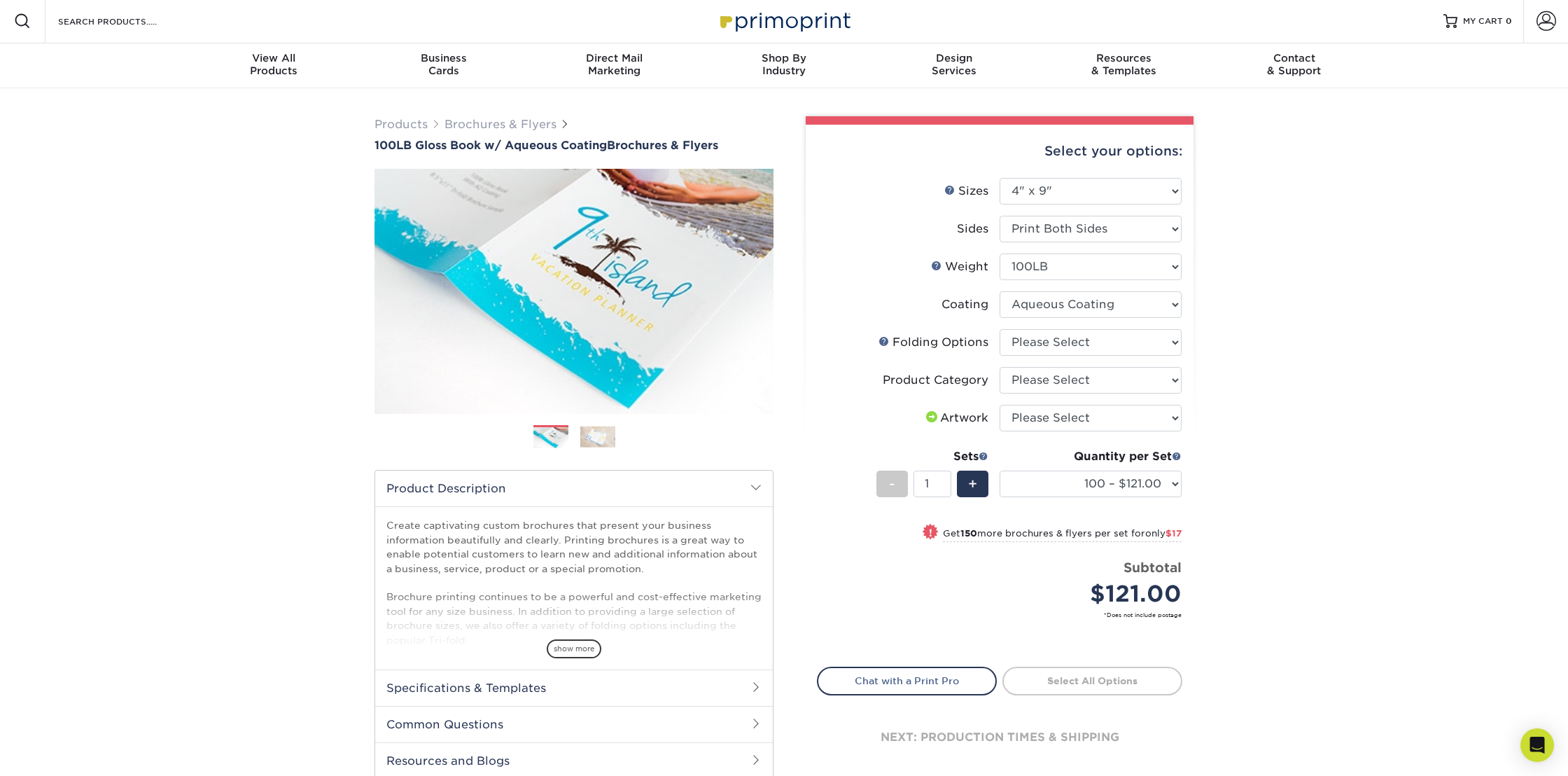
click at [999, 291] on select at bounding box center [1090, 305] width 182 height 27
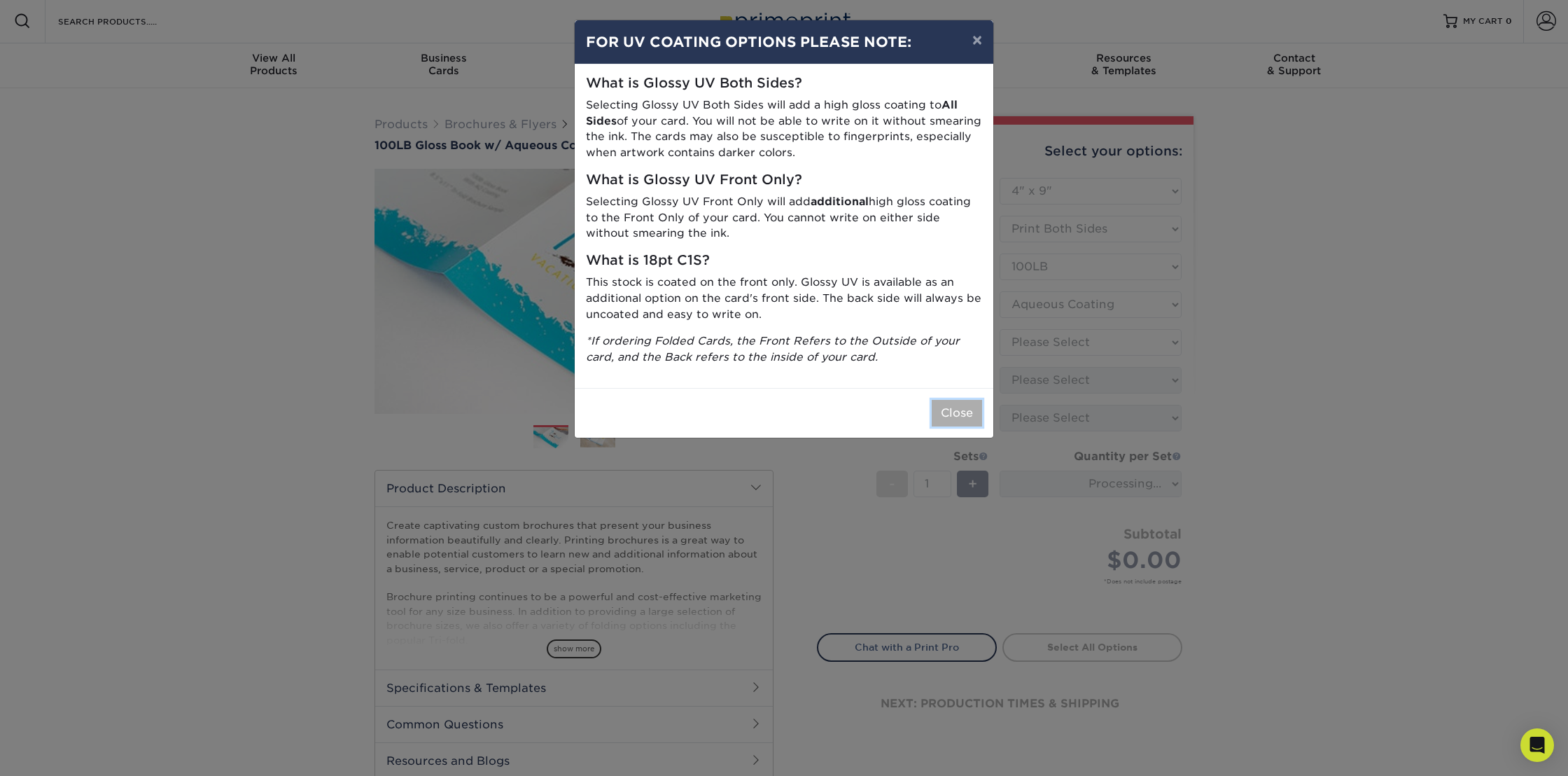
click at [948, 413] on button "Close" at bounding box center [957, 414] width 51 height 27
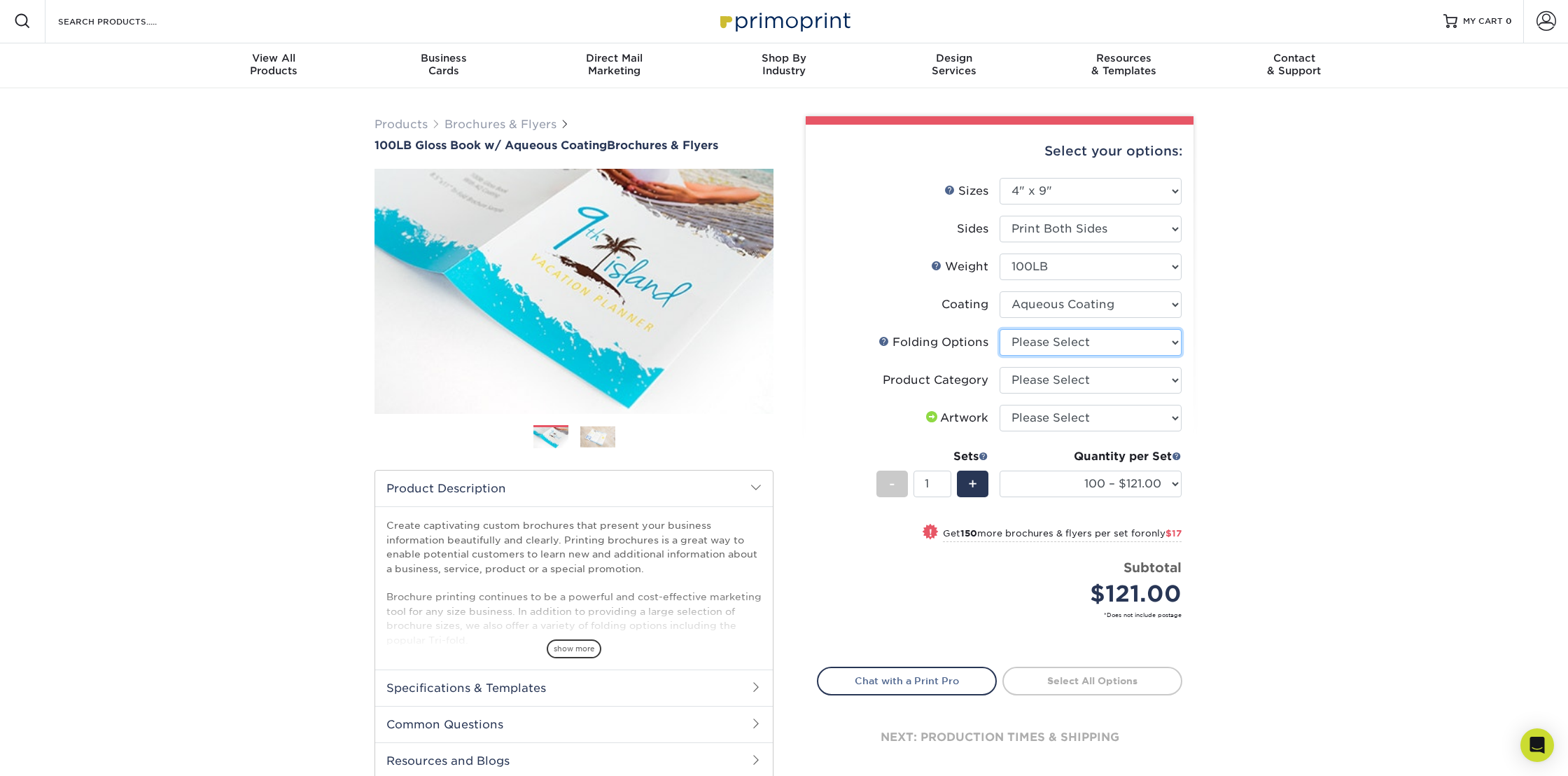
click at [1100, 342] on select "Please Select FLAT - No Folding Tri-Fold / Letter Fold Z-Fold Half-Fold" at bounding box center [1090, 343] width 182 height 27
select select "9b1d5825-34d1-4721-9874-ed79abb003d7"
click at [999, 329] on select "Please Select FLAT - No Folding Tri-Fold / Letter Fold Z-Fold Half-Fold" at bounding box center [1090, 343] width 182 height 27
click at [1131, 373] on select "Please Select Flyers and Brochures" at bounding box center [1090, 381] width 182 height 27
select select "1a668080-6b7c-4174-b399-2c3833b27ef4"
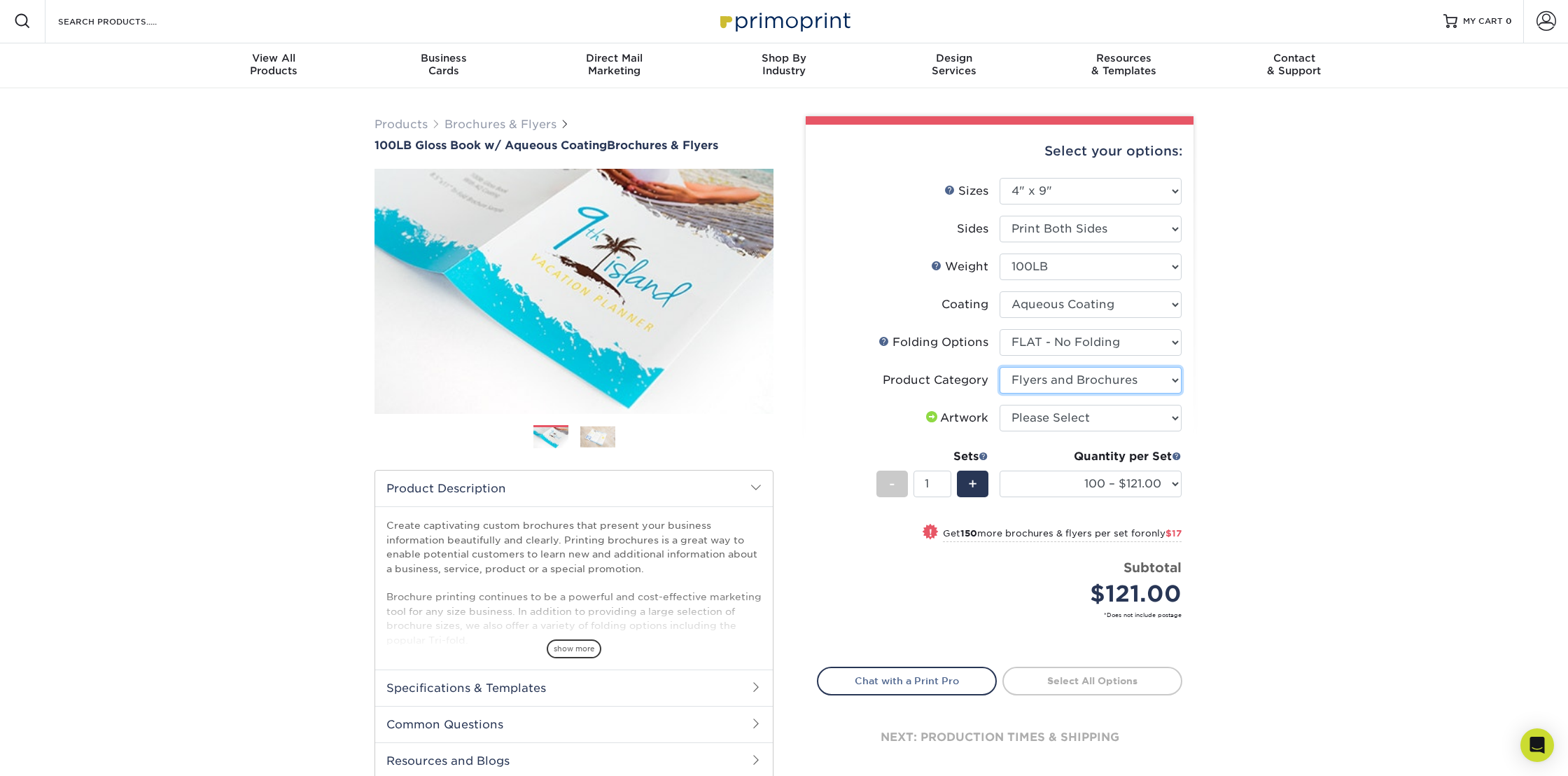
click at [999, 367] on select "Please Select Flyers and Brochures" at bounding box center [1090, 381] width 182 height 27
click at [1090, 420] on select "Please Select I will upload files I need a design - $175" at bounding box center [1090, 418] width 182 height 27
select select "upload"
click at [999, 404] on select "Please Select I will upload files I need a design - $175" at bounding box center [1090, 418] width 182 height 27
click at [1146, 483] on select "100 – $121.00 250 – $138.00 500 – $152.00 1000 – $170.00 2000 – $202.00 2500 – …" at bounding box center [1090, 484] width 182 height 27
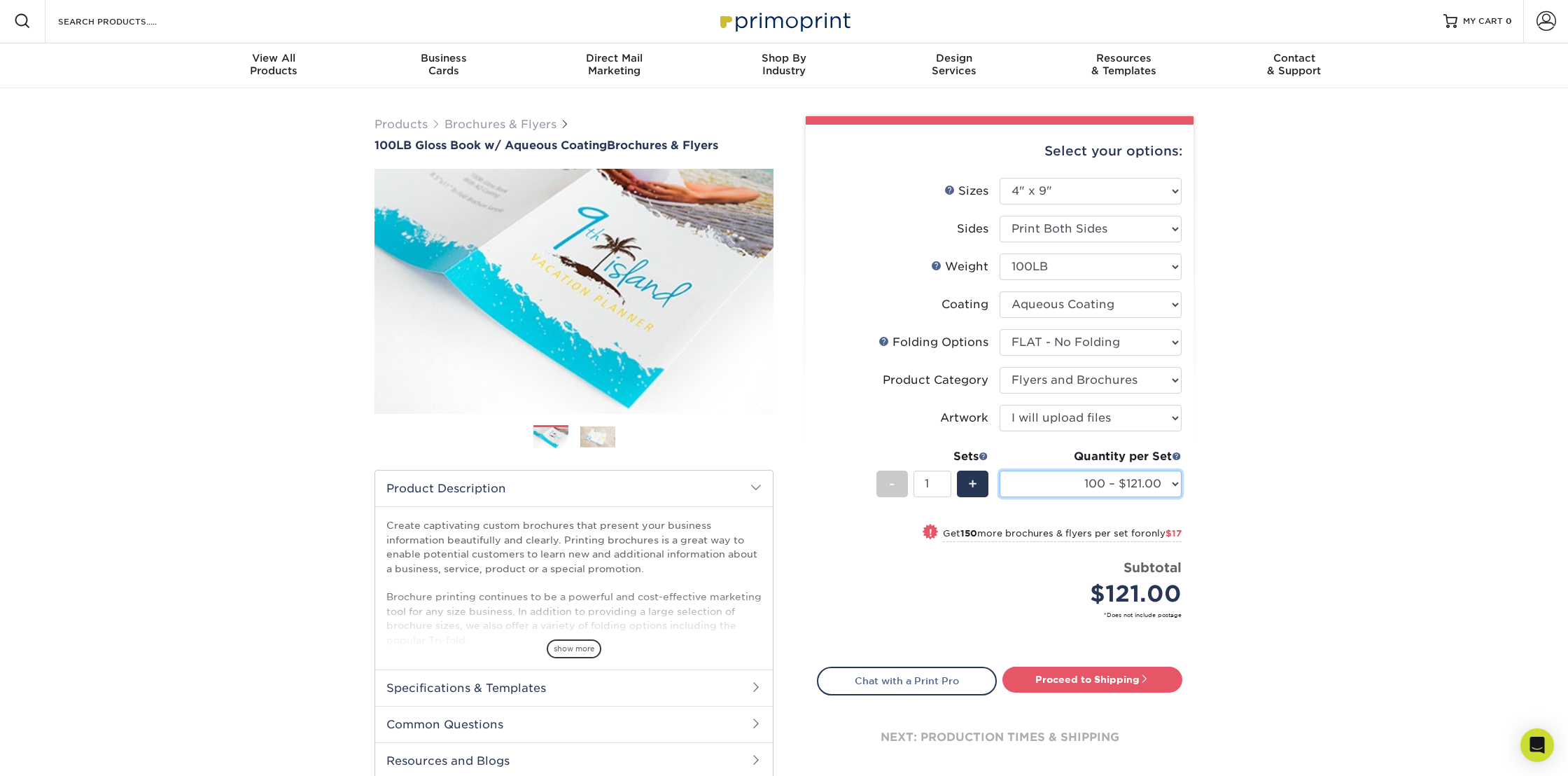
select select "2000 – $202.00"
click at [999, 470] on select "100 – $121.00 250 – $138.00 500 – $152.00 1000 – $170.00 2000 – $202.00 2500 – …" at bounding box center [1090, 484] width 182 height 27
click at [1154, 474] on select "100 – $121.00 250 – $138.00 500 – $152.00 1000 – $170.00 2000 – $202.00 2500 – …" at bounding box center [1090, 484] width 182 height 27
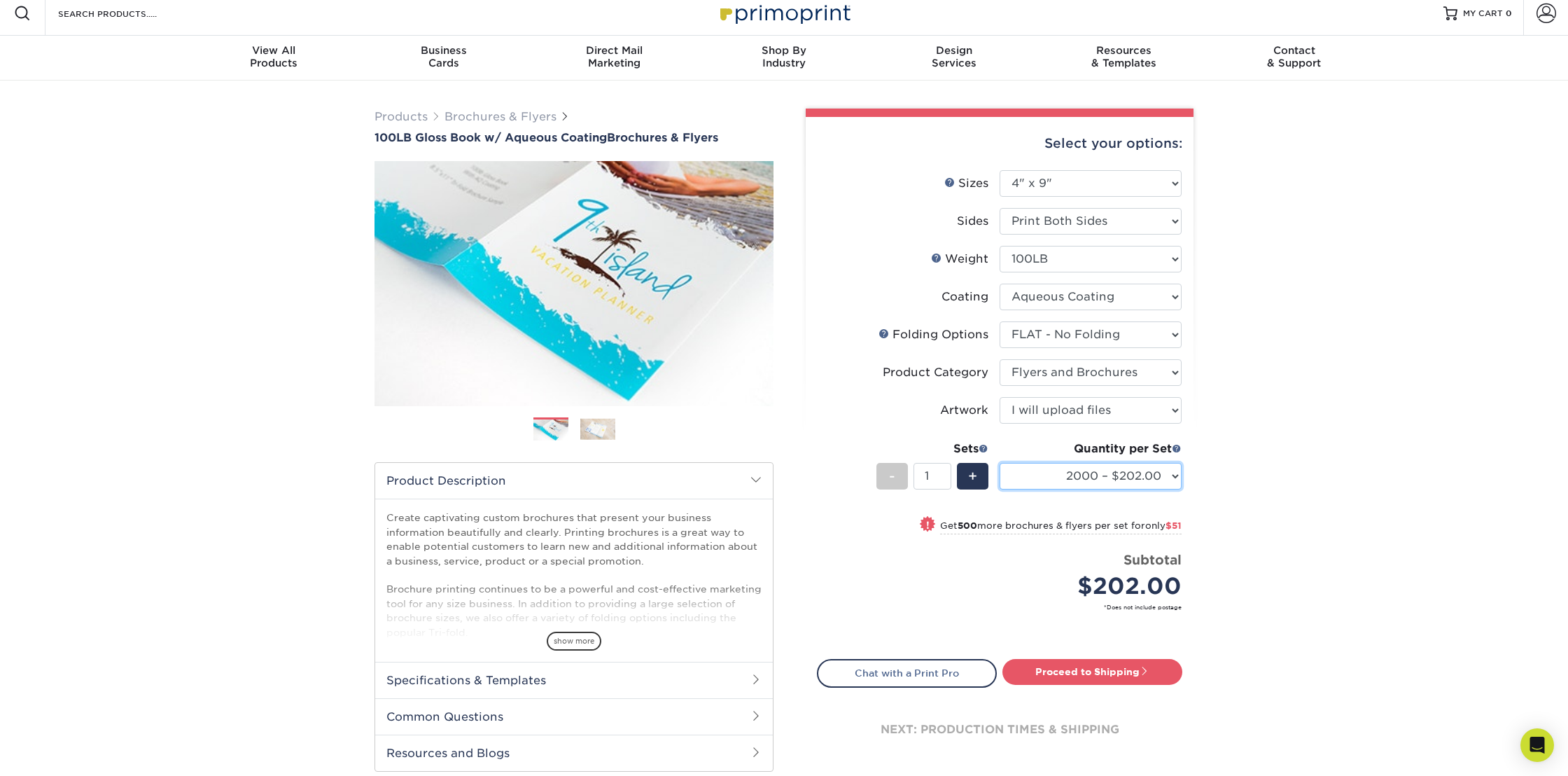
scroll to position [10, 0]
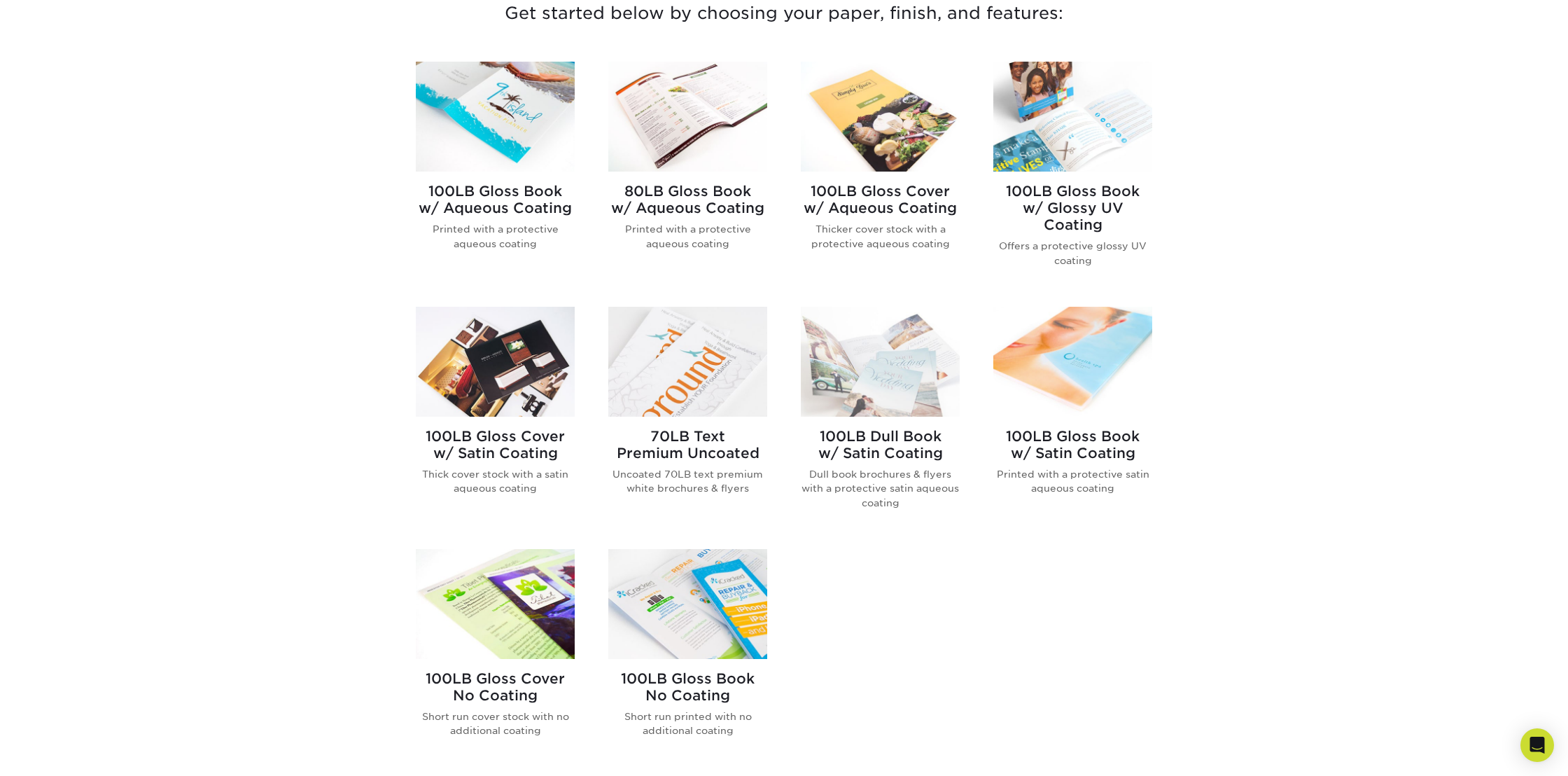
scroll to position [569, 0]
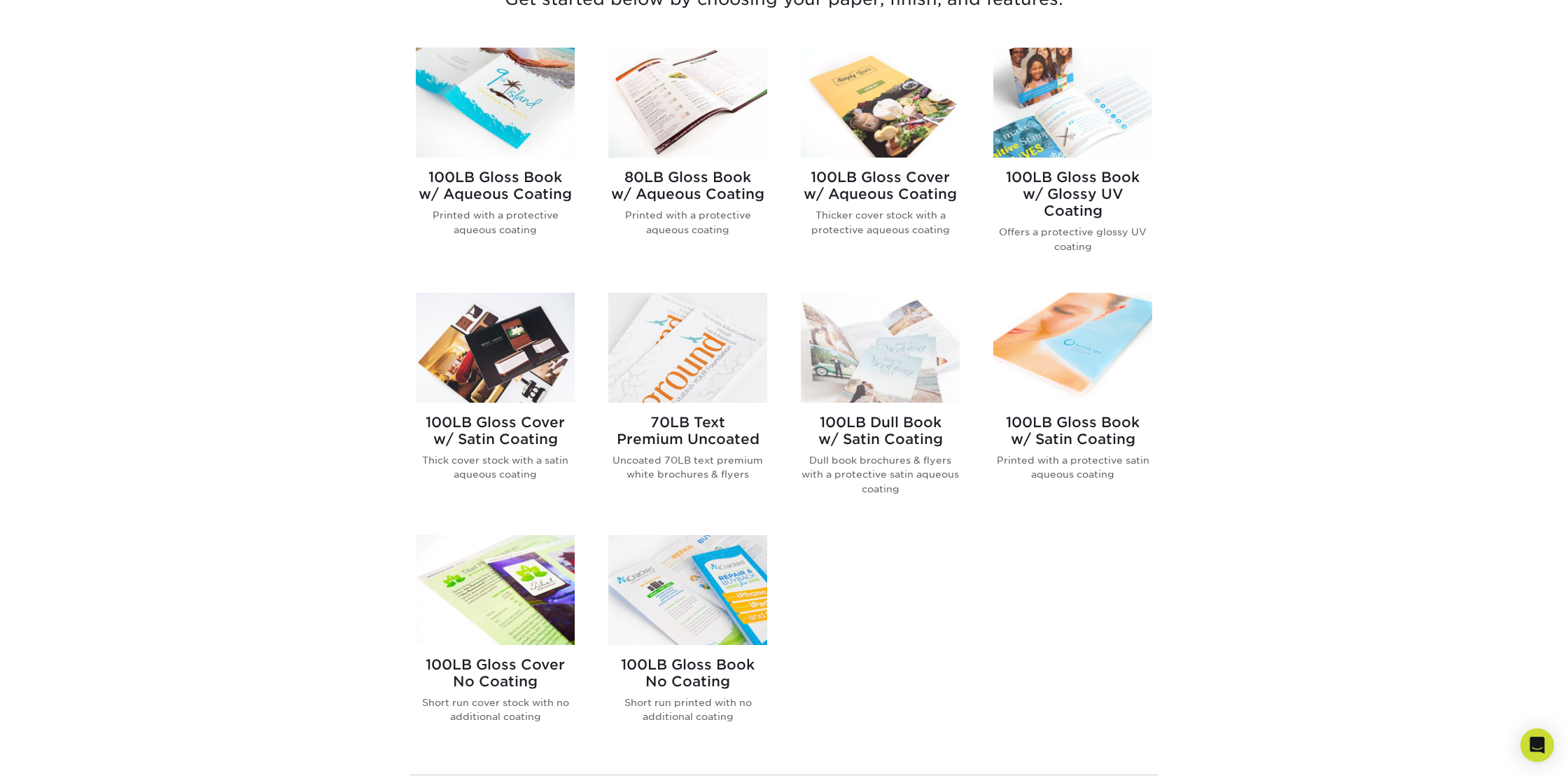
click at [480, 597] on img at bounding box center [495, 590] width 159 height 110
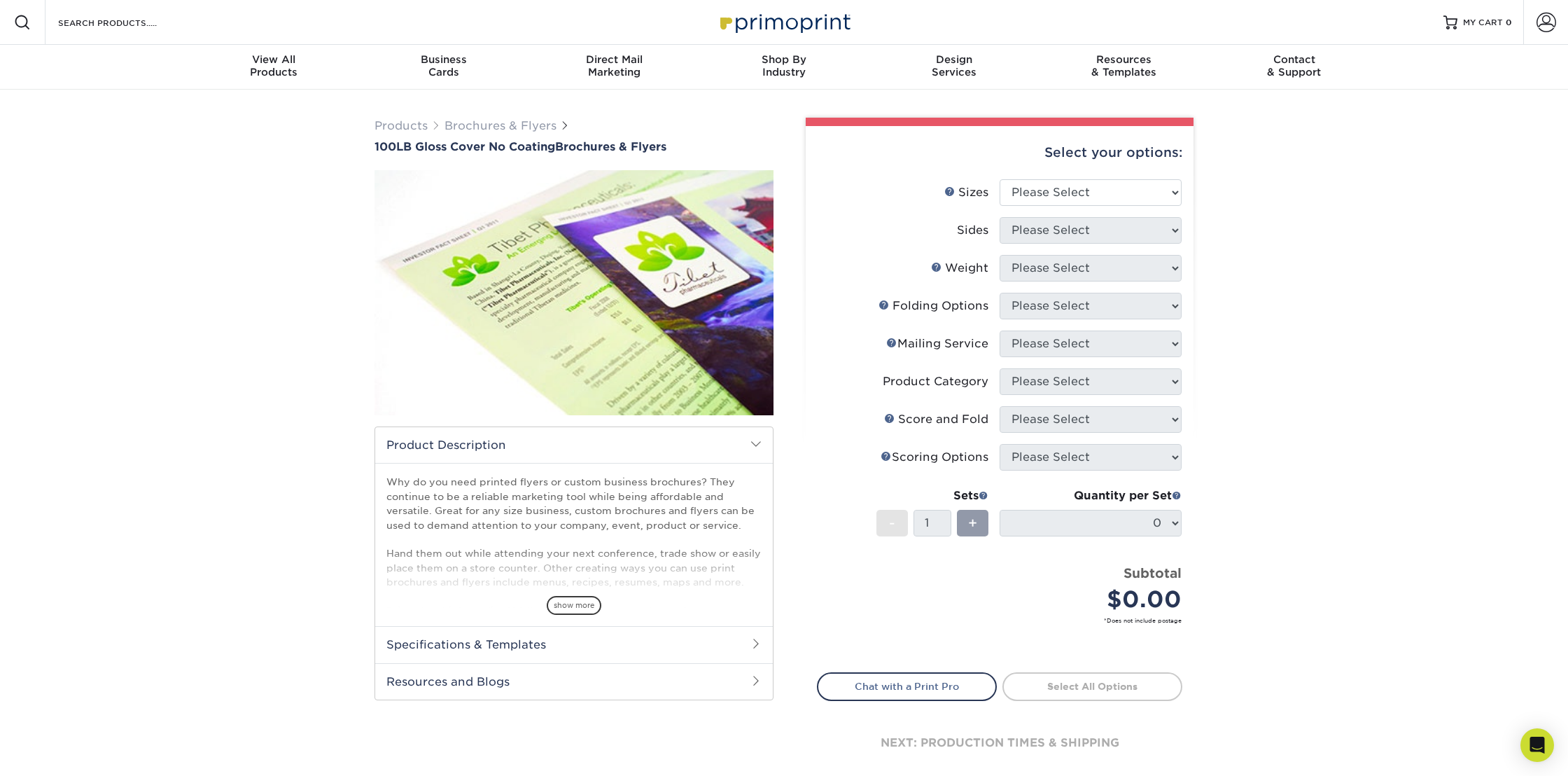
click at [1112, 179] on div "Select your options:" at bounding box center [999, 152] width 365 height 53
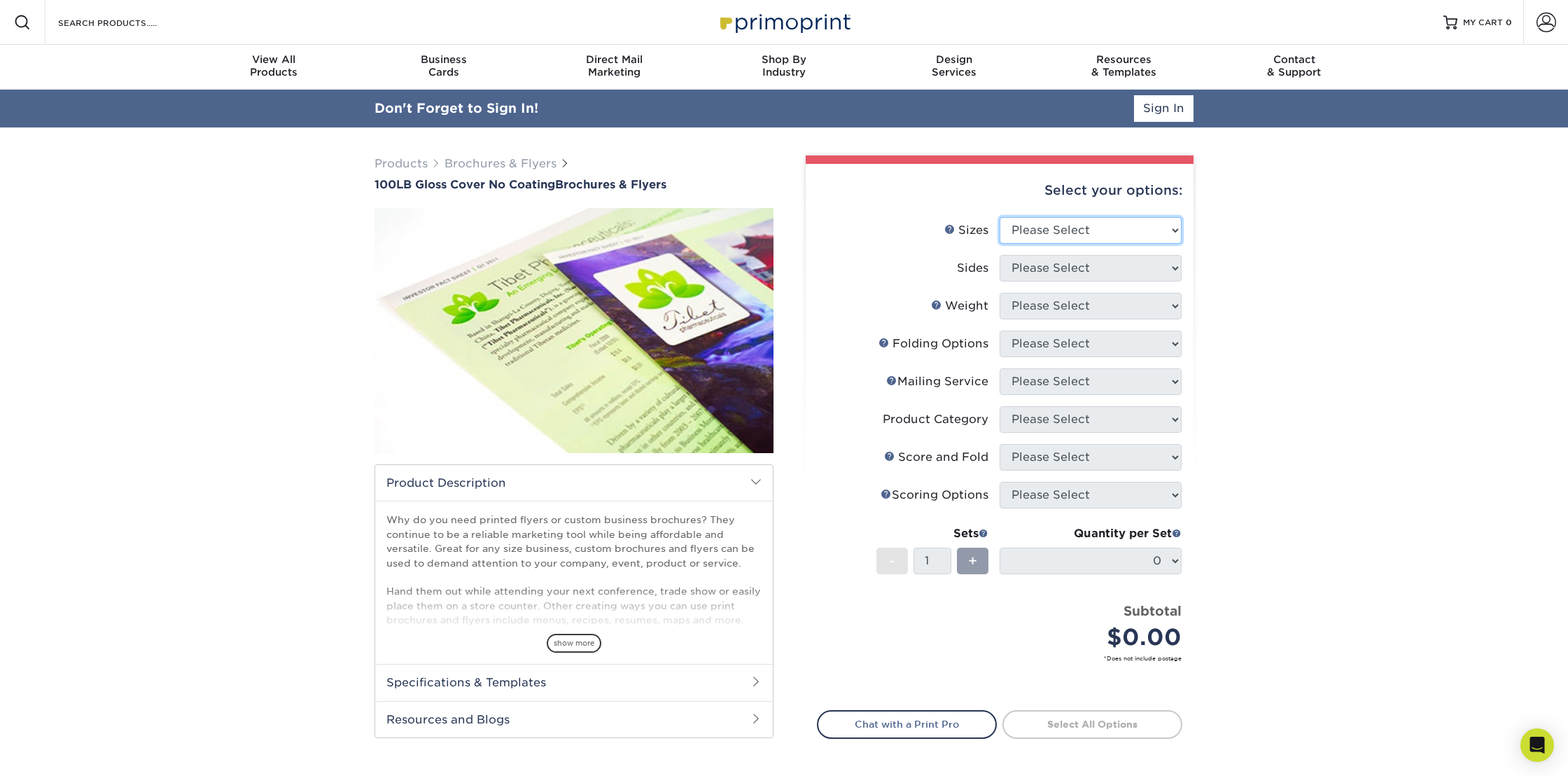
click at [1079, 221] on select "Please Select 3.67" x 8.5" 4" x 8.5" 4" x 8.5" 4" x 11" 4" x 12" 4.25" x 11" 4.…" at bounding box center [1090, 231] width 182 height 27
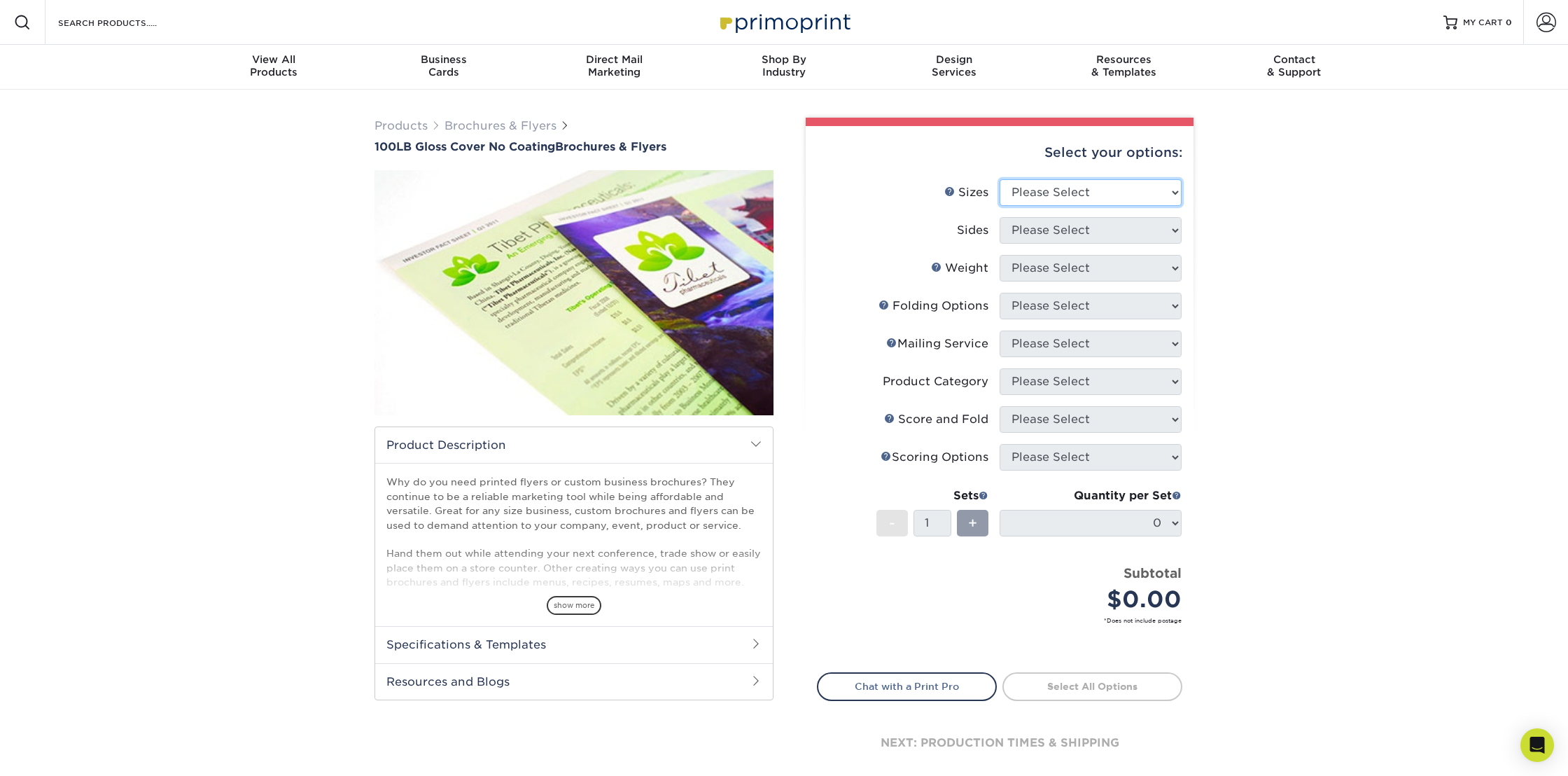
select select "4.00x8.50"
click at [999, 179] on select "Please Select 3.67" x 8.5" 4" x 8.5" 4" x 8.5" 4" x 11" 4" x 12" 4.25" x 11" 4.…" at bounding box center [1090, 193] width 182 height 27
click at [1100, 227] on select "Please Select Print Both Sides Print Front Only" at bounding box center [1090, 231] width 182 height 27
select select "32d3c223-f82c-492b-b915-ba065a00862f"
click at [999, 217] on select "Please Select Print Both Sides Print Front Only" at bounding box center [1090, 231] width 182 height 27
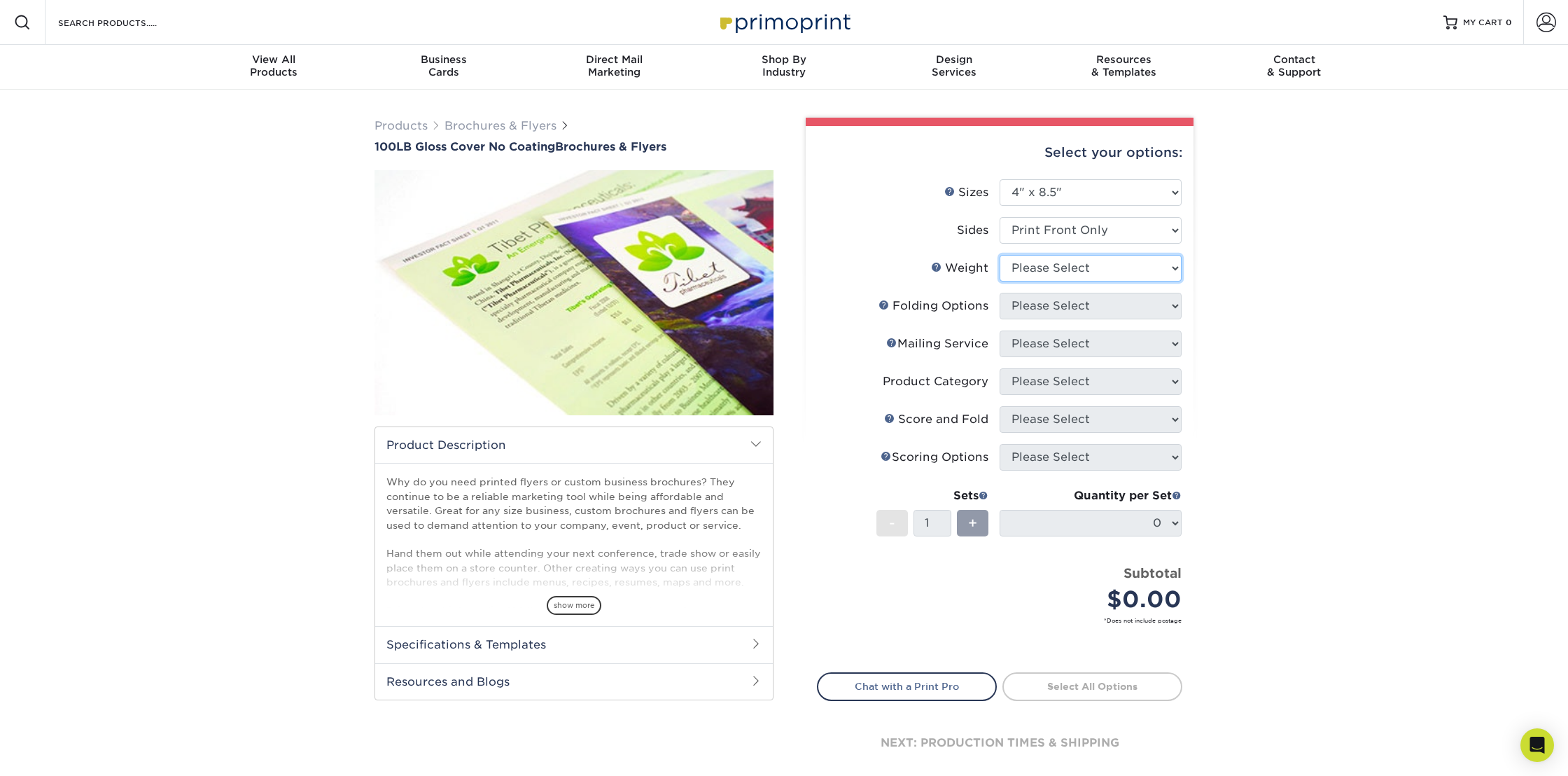
click at [1123, 269] on select "Please Select 100LB" at bounding box center [1090, 269] width 182 height 27
select select "100LB"
click at [999, 255] on select "Please Select 100LB" at bounding box center [1090, 269] width 182 height 27
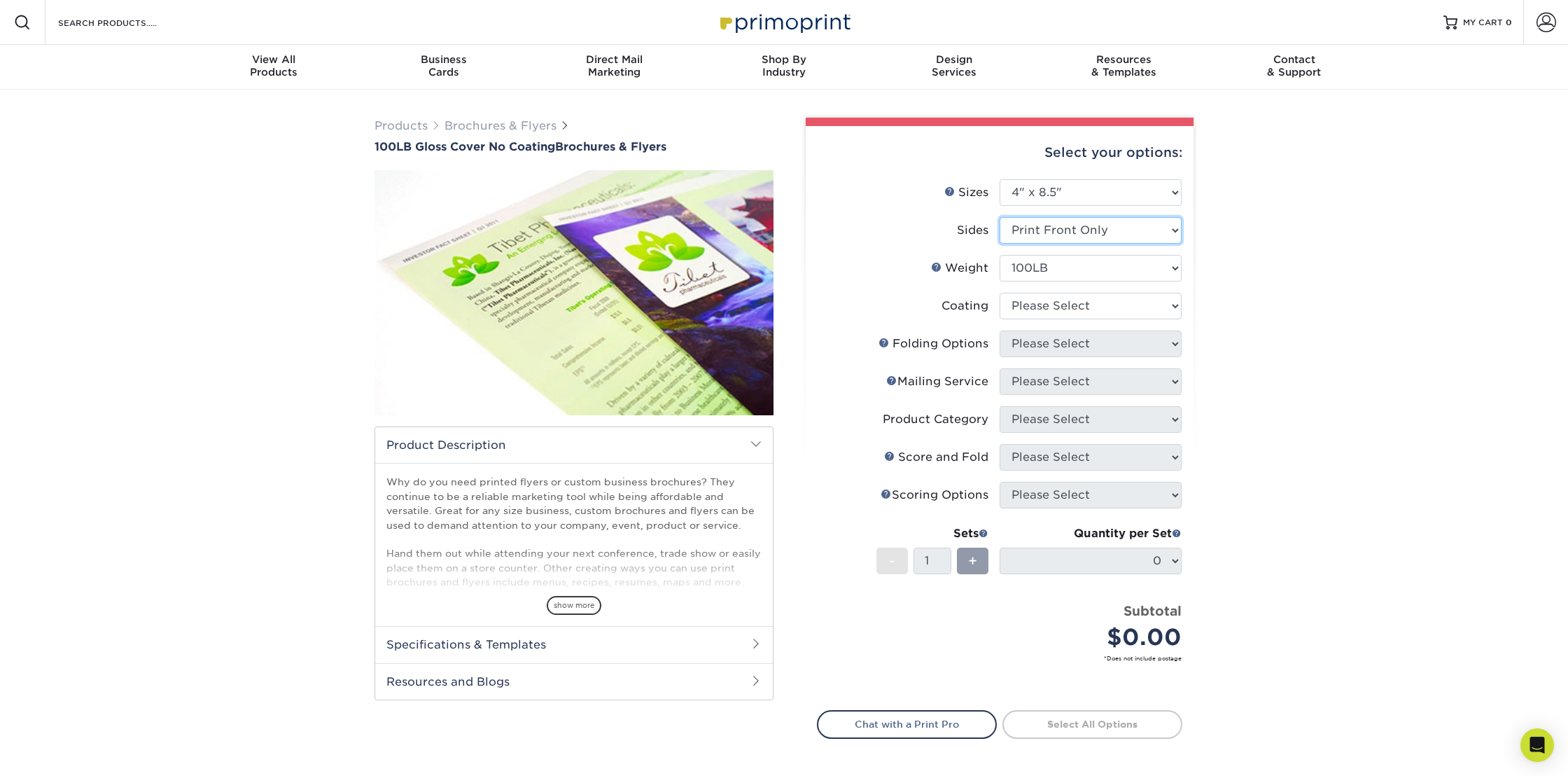
click at [1100, 232] on select "Please Select Print Both Sides Print Front Only" at bounding box center [1090, 231] width 182 height 27
select select "13abbda7-1d64-4f25-8bb2-c179b224825d"
click at [999, 217] on select "Please Select Print Both Sides Print Front Only" at bounding box center [1090, 231] width 182 height 27
click at [1144, 271] on select "Please Select 100LB" at bounding box center [1090, 269] width 182 height 27
select select "100LB"
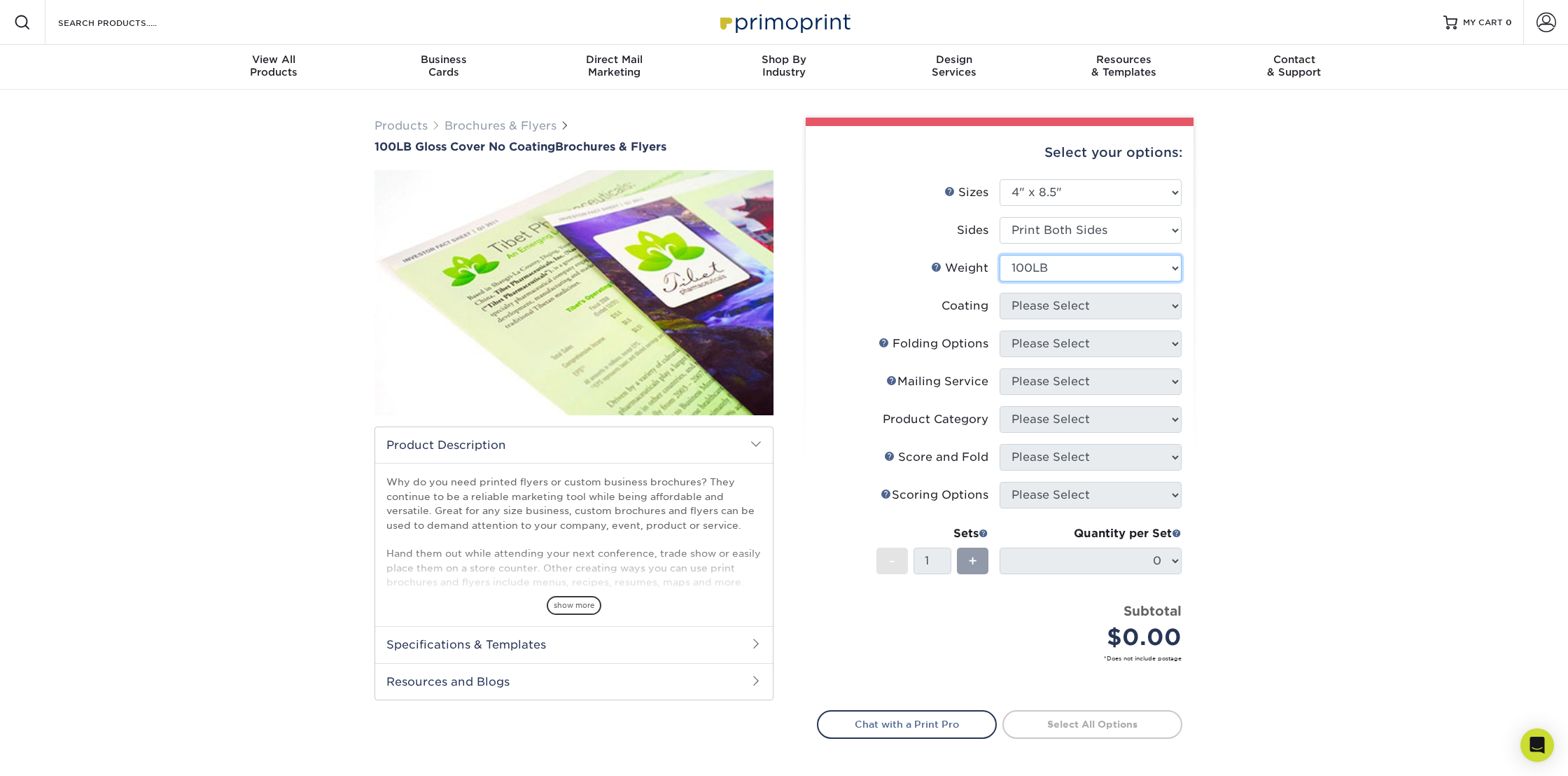
click at [999, 255] on select "Please Select 100LB" at bounding box center [1090, 269] width 182 height 27
click at [1154, 302] on select at bounding box center [1090, 307] width 182 height 27
select select "3e7618de-abca-4bda-9f97-8b9129e913d8"
click at [999, 293] on select at bounding box center [1090, 307] width 182 height 27
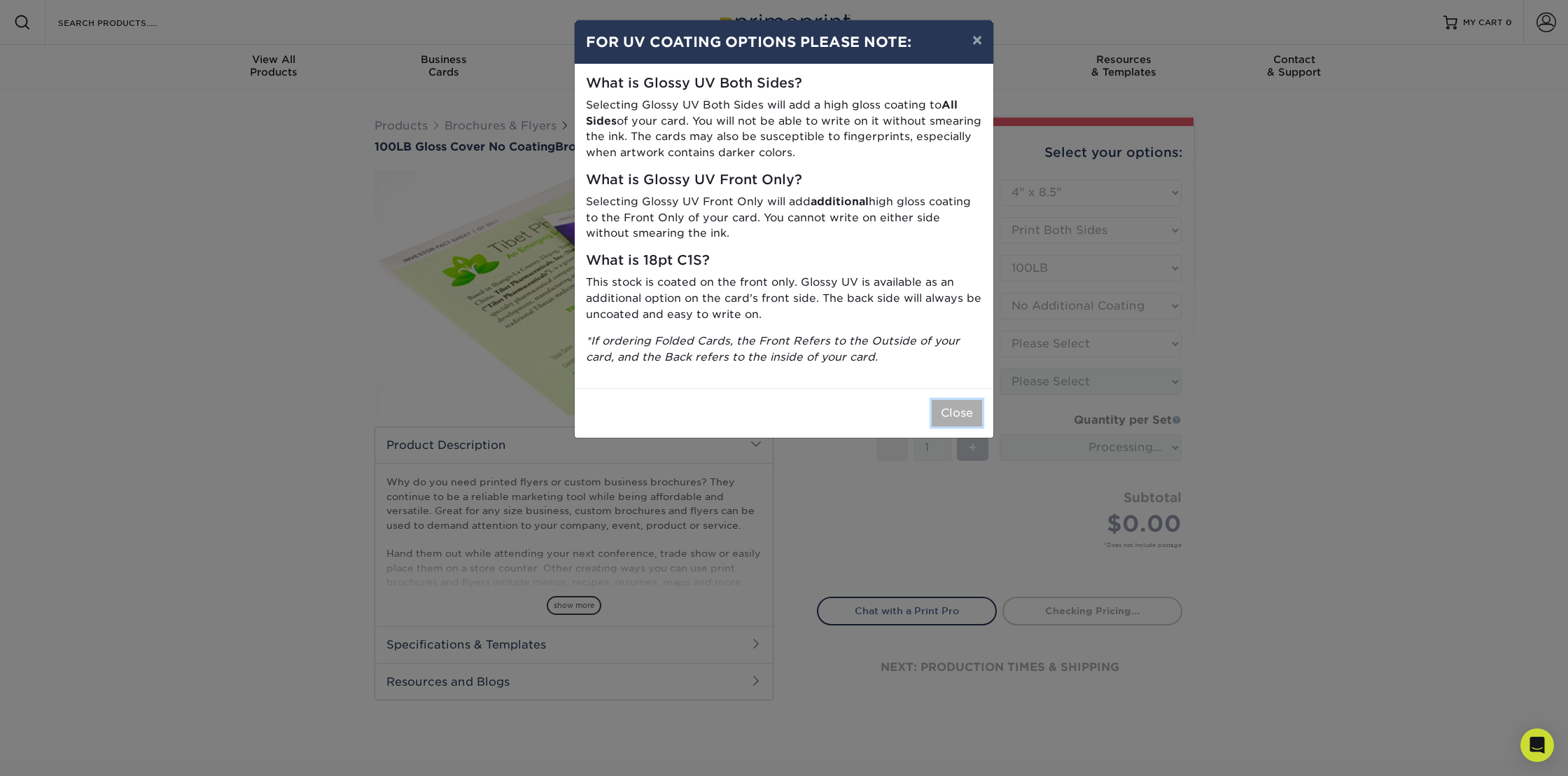
click at [949, 411] on button "Close" at bounding box center [957, 414] width 51 height 27
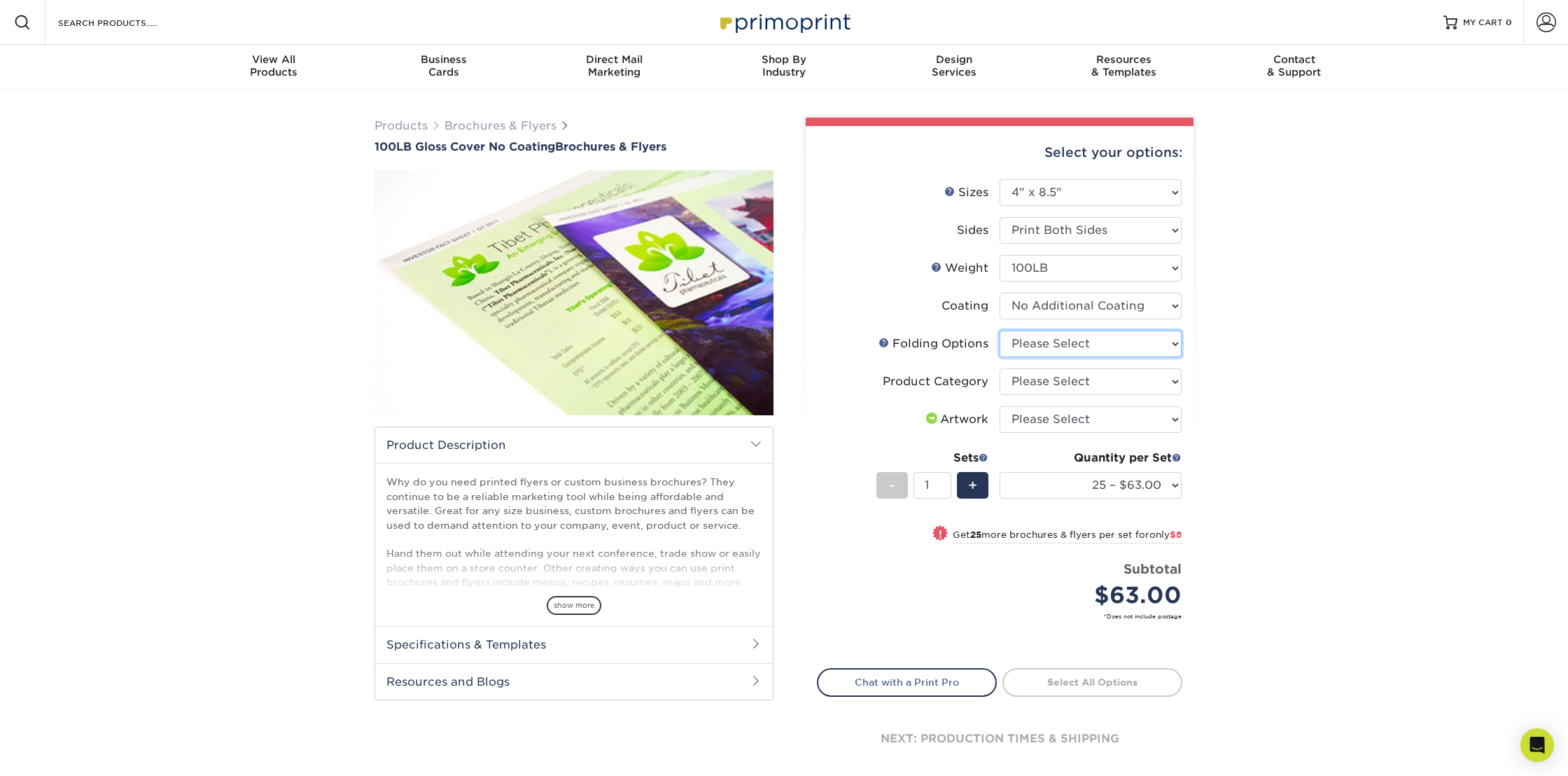
click at [1142, 343] on select "Please Select FLAT - No Folding" at bounding box center [1090, 344] width 182 height 27
select select "9b1d5825-34d1-4721-9874-ed79abb003d7"
click at [999, 330] on select "Please Select FLAT - No Folding" at bounding box center [1090, 344] width 182 height 27
click at [1100, 388] on select "Please Select Flyers and Brochures" at bounding box center [1090, 382] width 182 height 27
select select "1a668080-6b7c-4174-b399-2c3833b27ef4"
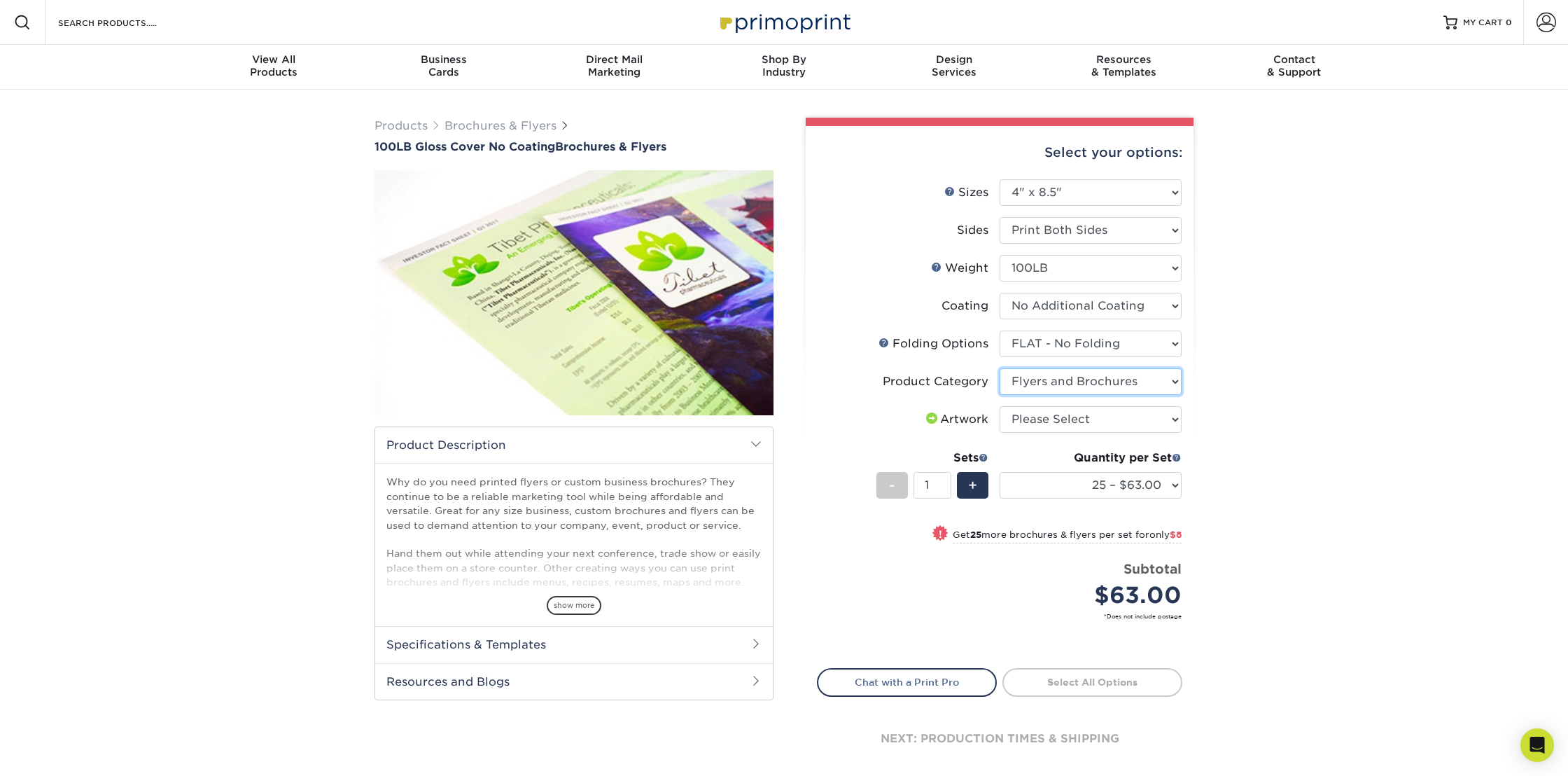
click at [999, 368] on select "Please Select Flyers and Brochures" at bounding box center [1090, 382] width 182 height 27
click at [1105, 411] on select "Please Select I will upload files I need a design - $175" at bounding box center [1090, 420] width 182 height 27
select select "upload"
click at [999, 406] on select "Please Select I will upload files I need a design - $175" at bounding box center [1090, 420] width 182 height 27
click at [1134, 477] on select "25 – $63.00 50 – $71.00 75 – $80.00 100 – $90.00 250 – $121.00 500 – $135.00 10…" at bounding box center [1090, 486] width 182 height 27
